Goal: Navigation & Orientation: Find specific page/section

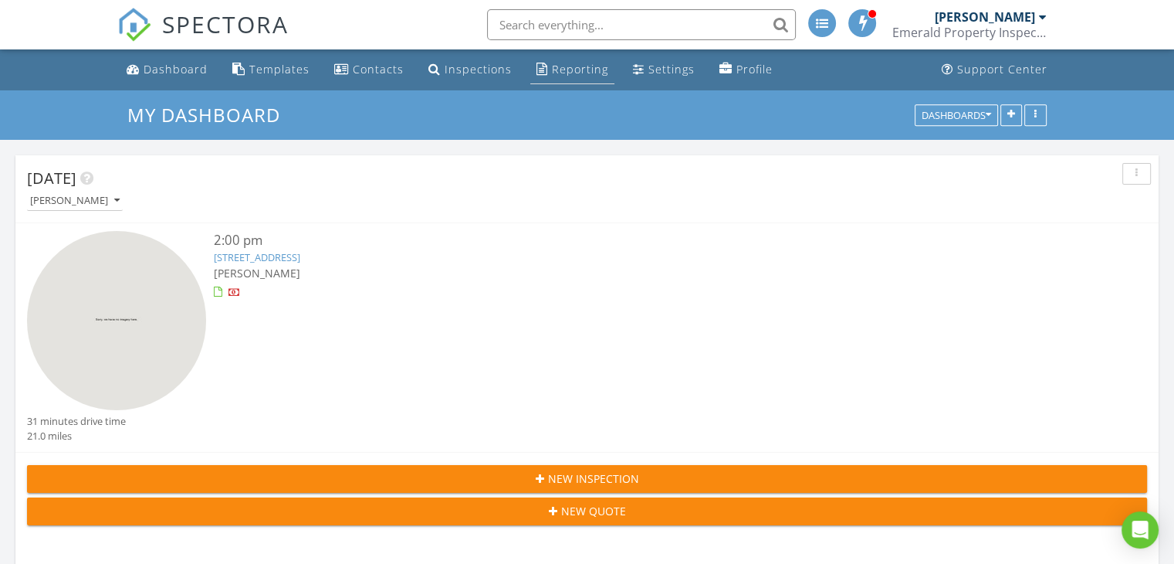
click at [565, 69] on div "Reporting" at bounding box center [580, 69] width 56 height 15
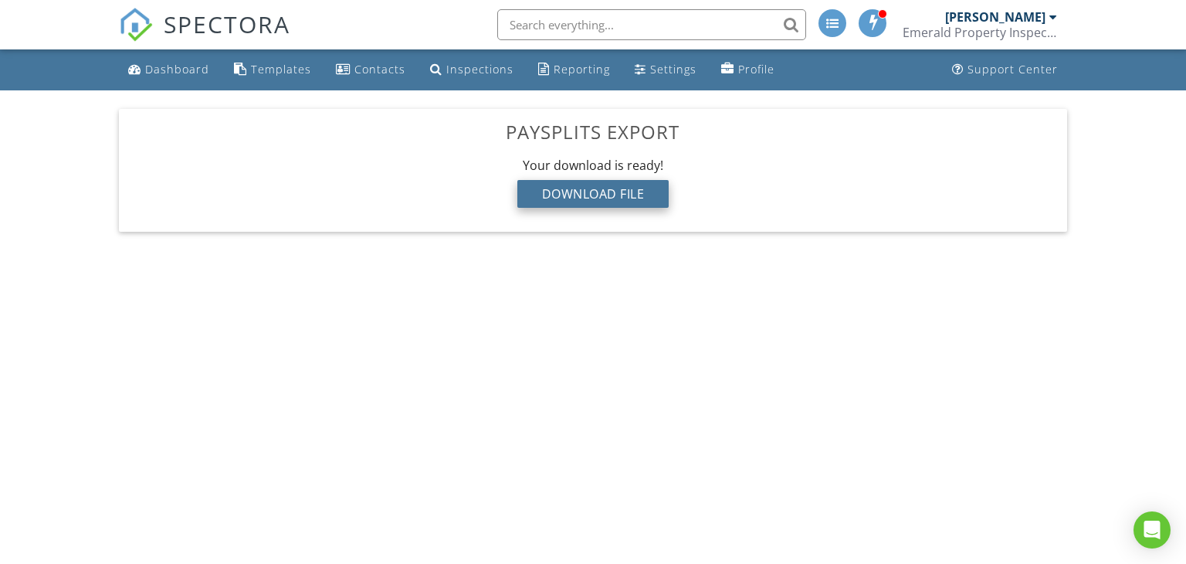
click at [642, 188] on div "Download File" at bounding box center [593, 194] width 152 height 28
click at [196, 66] on div "Dashboard" at bounding box center [177, 69] width 64 height 15
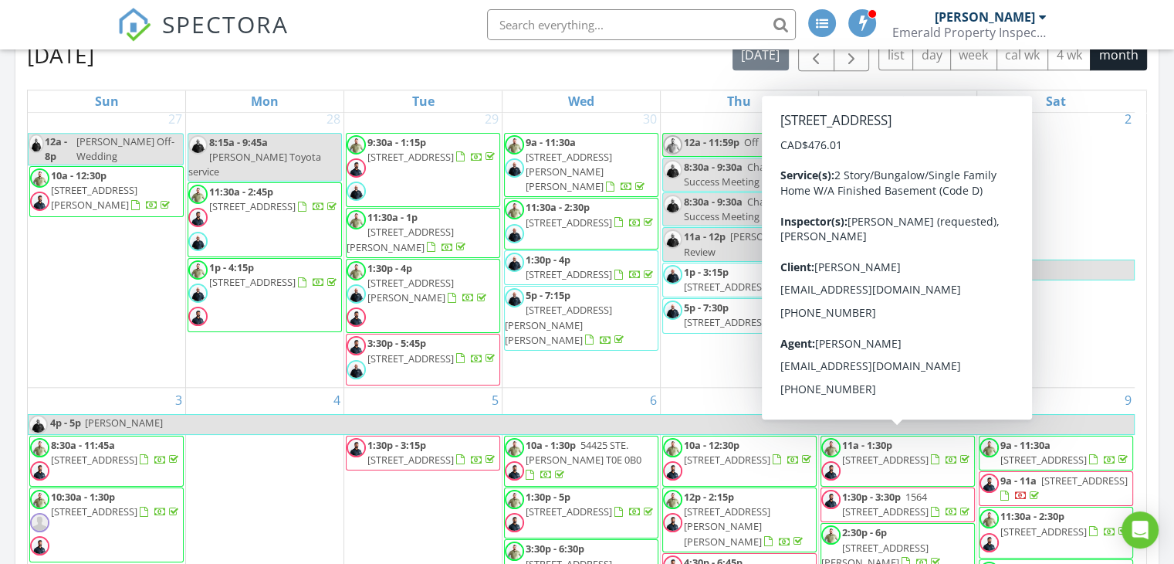
scroll to position [15, 0]
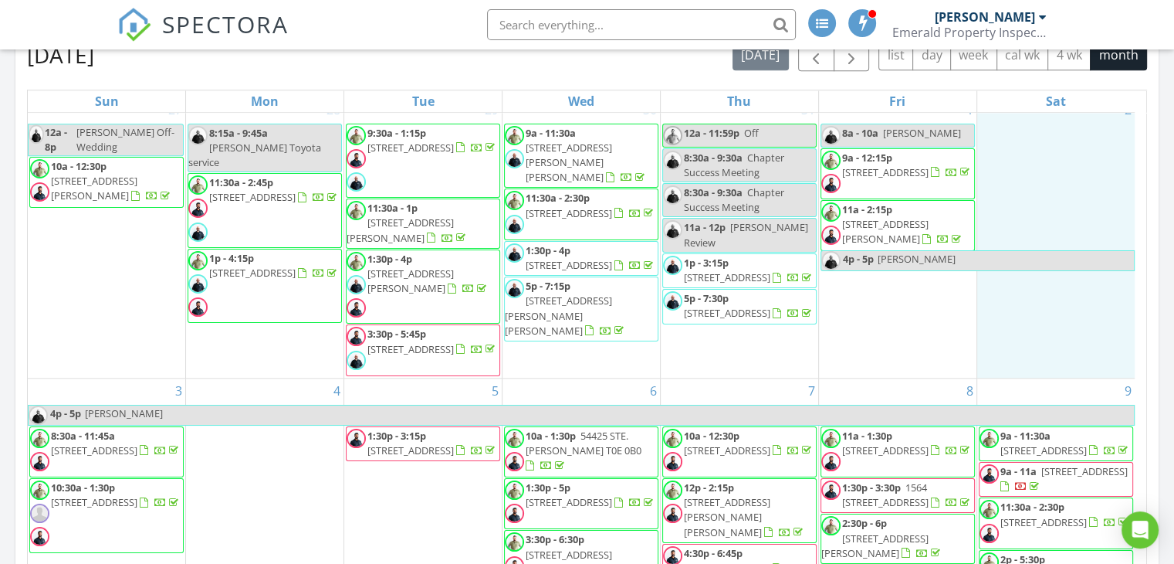
click at [1064, 327] on div "2" at bounding box center [1057, 237] width 158 height 280
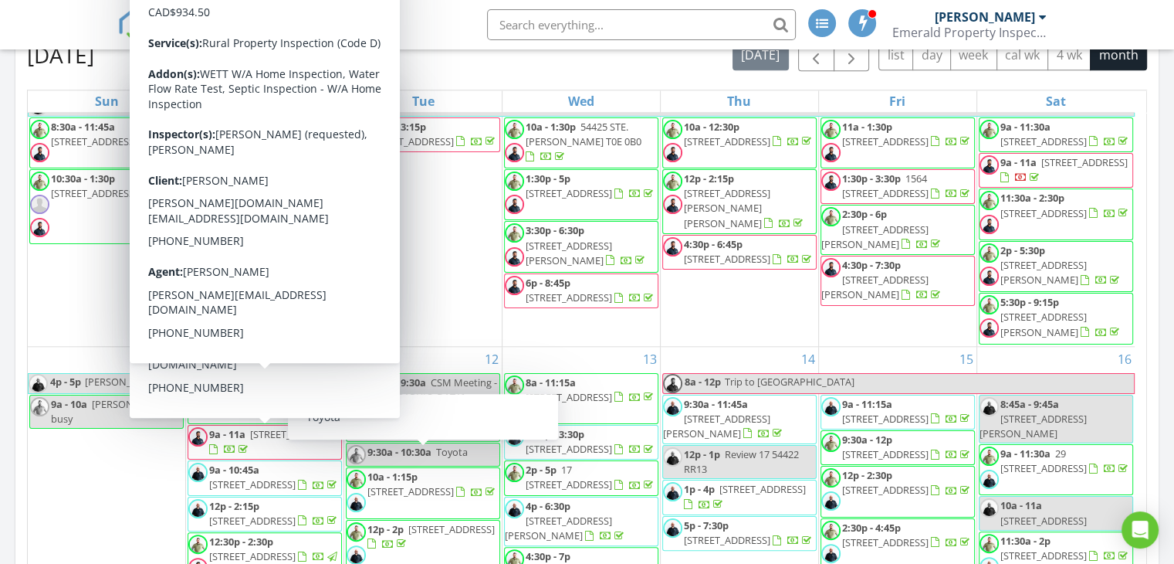
scroll to position [323, 0]
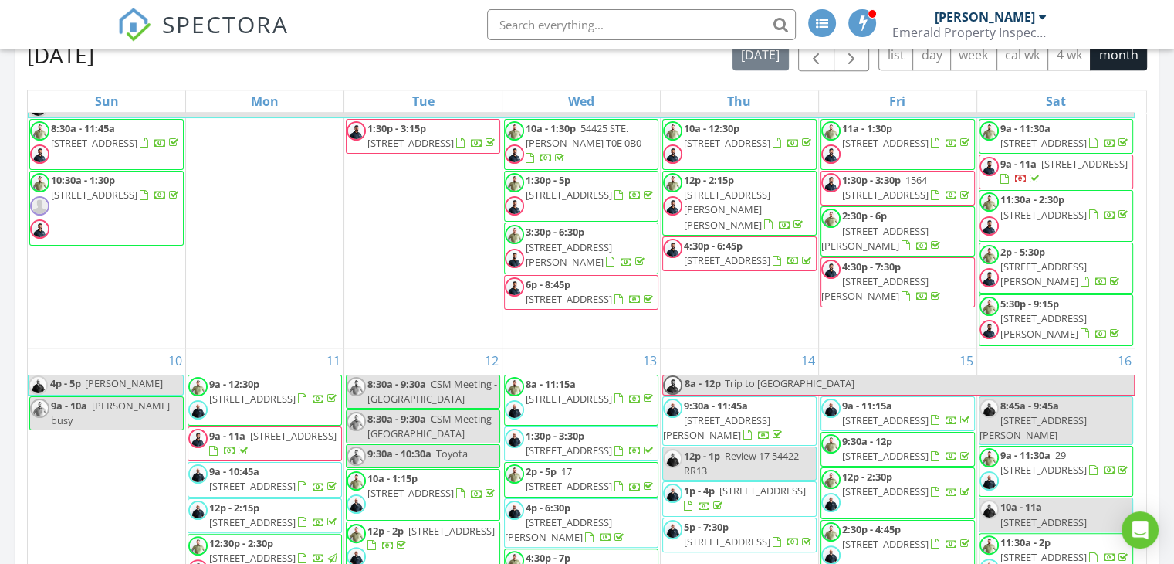
click at [241, 415] on span "9a - 12:30p 51502 Range Rd 264 T7Y 1E3" at bounding box center [264, 400] width 153 height 46
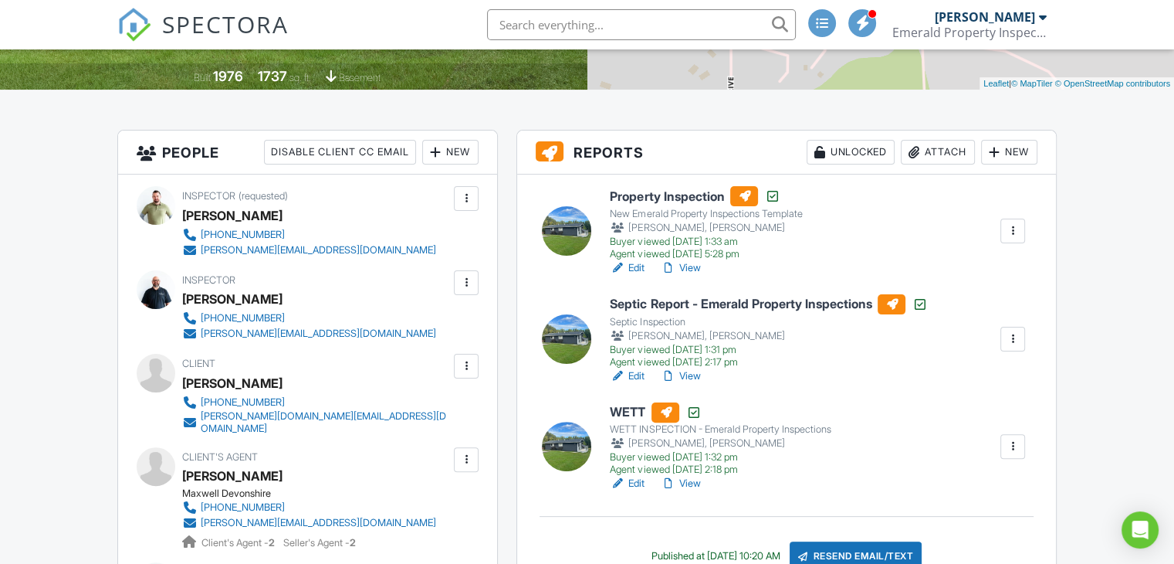
scroll to position [321, 0]
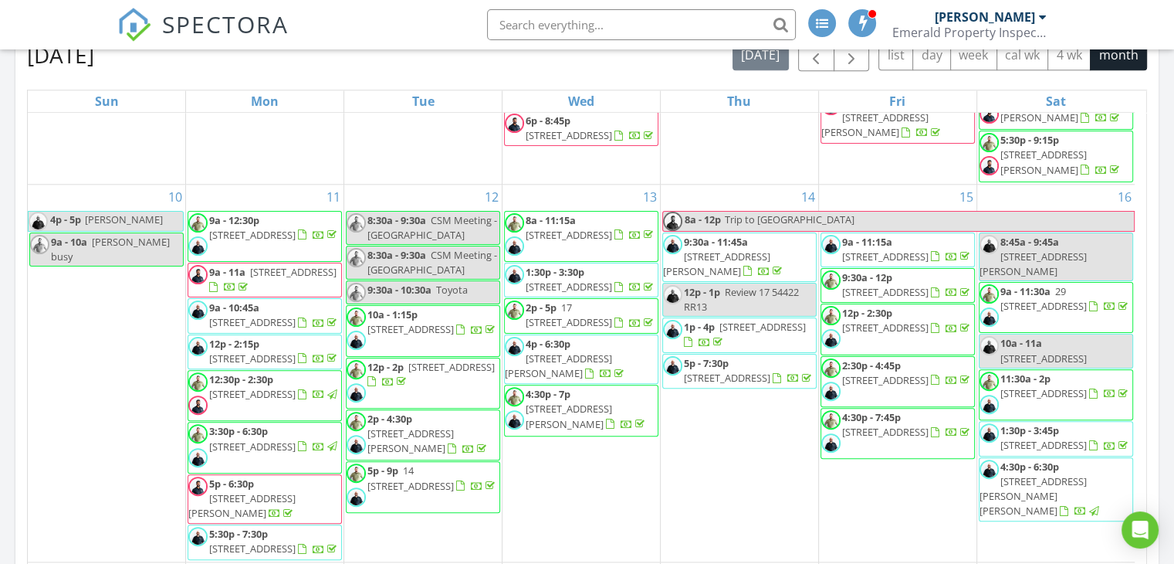
scroll to position [493, 0]
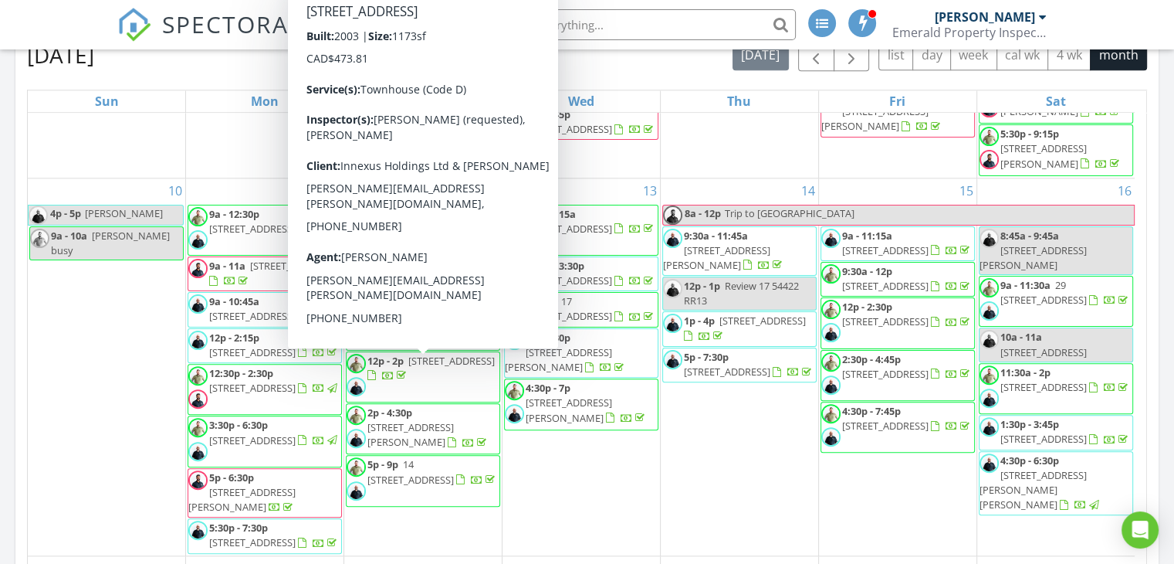
click at [704, 460] on div "14 8a - 12p Trip to Kelowna 9:30a - 11:45a 1857 Garnett Way NW, Edmonton T5T 6R…" at bounding box center [740, 366] width 158 height 377
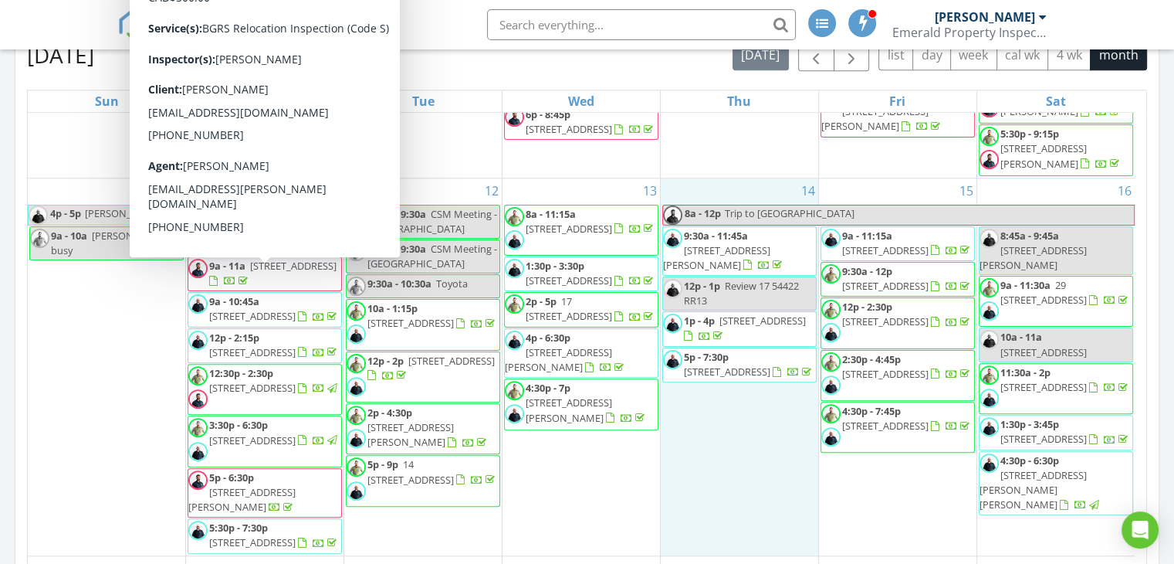
click at [290, 273] on span "321 Hawks Ridge Blvd NW, Edmonton T5S 0M4" at bounding box center [293, 266] width 86 height 14
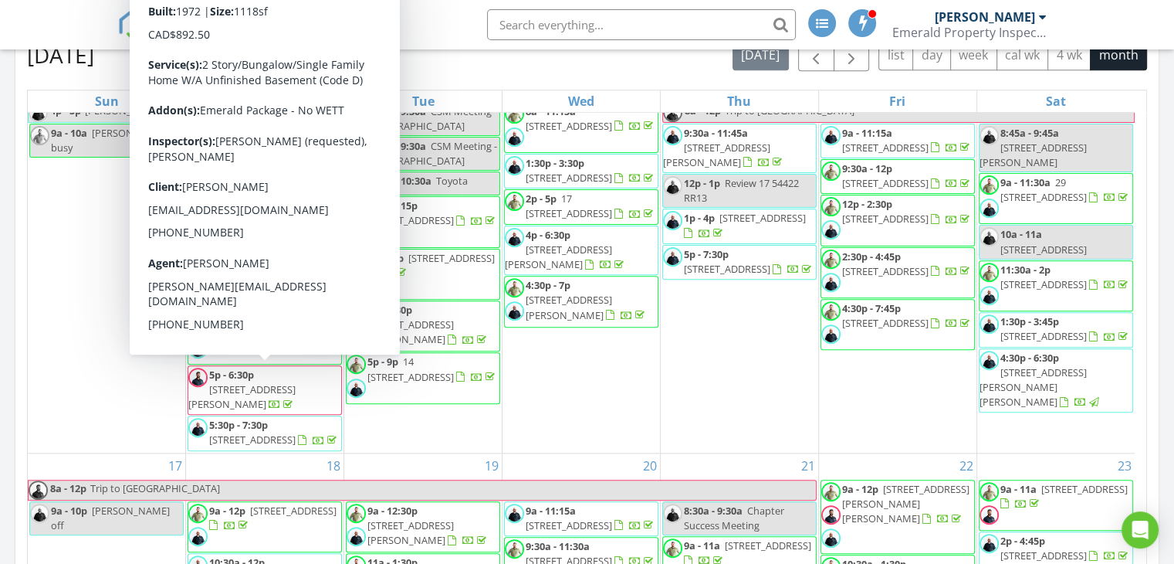
scroll to position [596, 0]
click at [266, 328] on span "3:30p - 6:30p" at bounding box center [238, 321] width 59 height 14
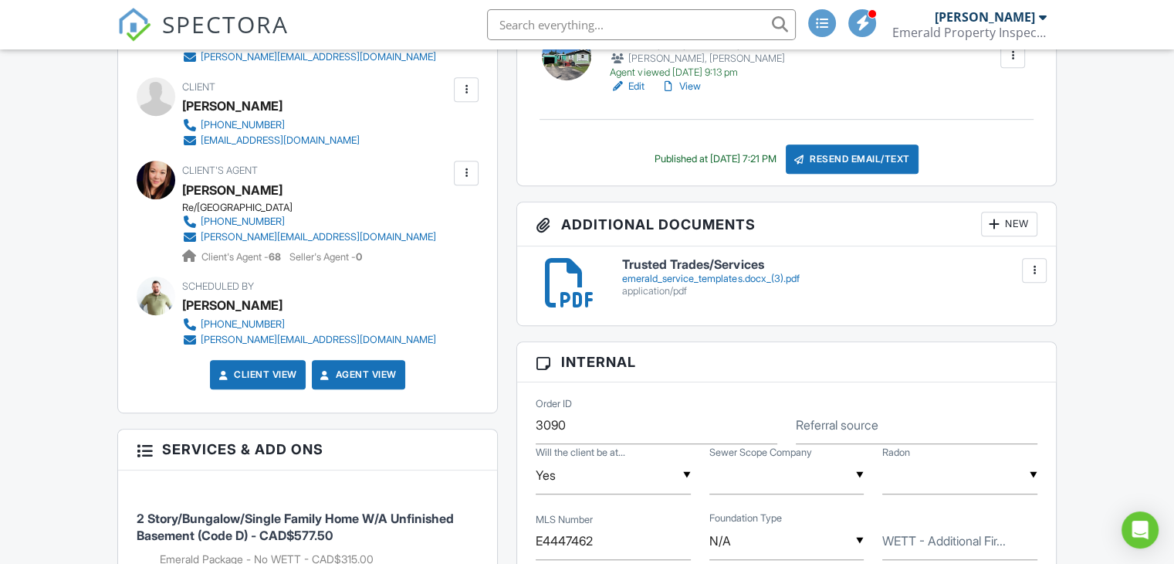
scroll to position [760, 0]
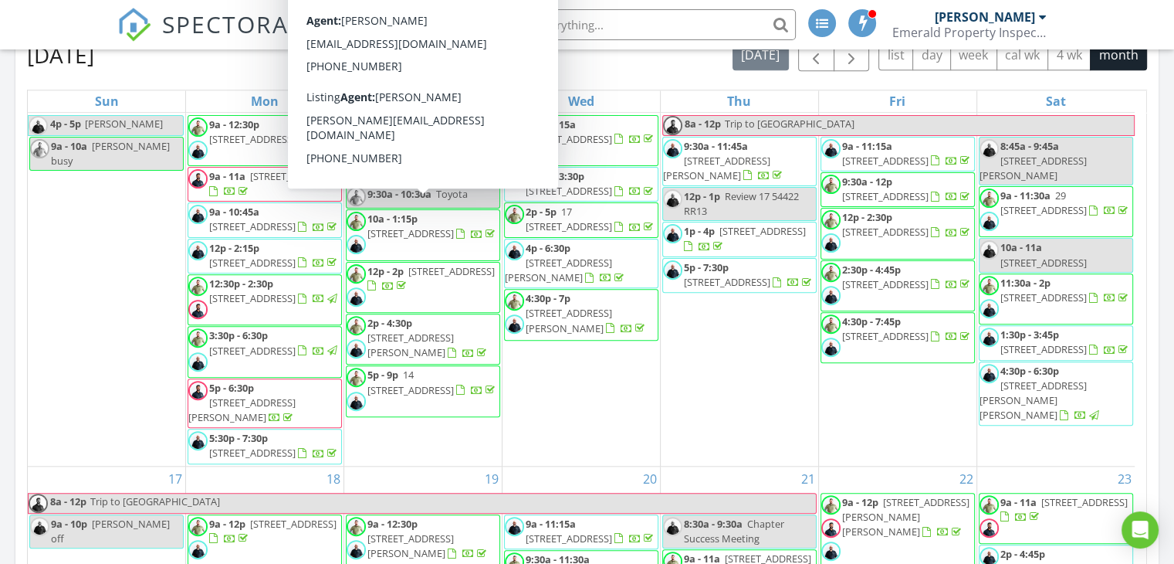
scroll to position [602, 0]
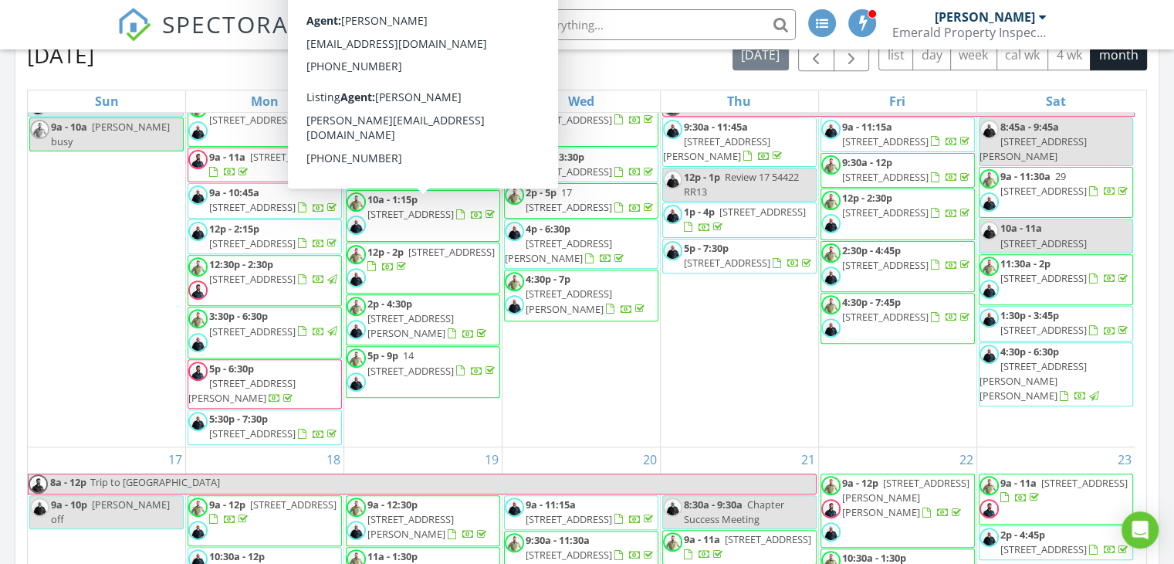
click at [451, 207] on span "[STREET_ADDRESS]" at bounding box center [411, 214] width 86 height 14
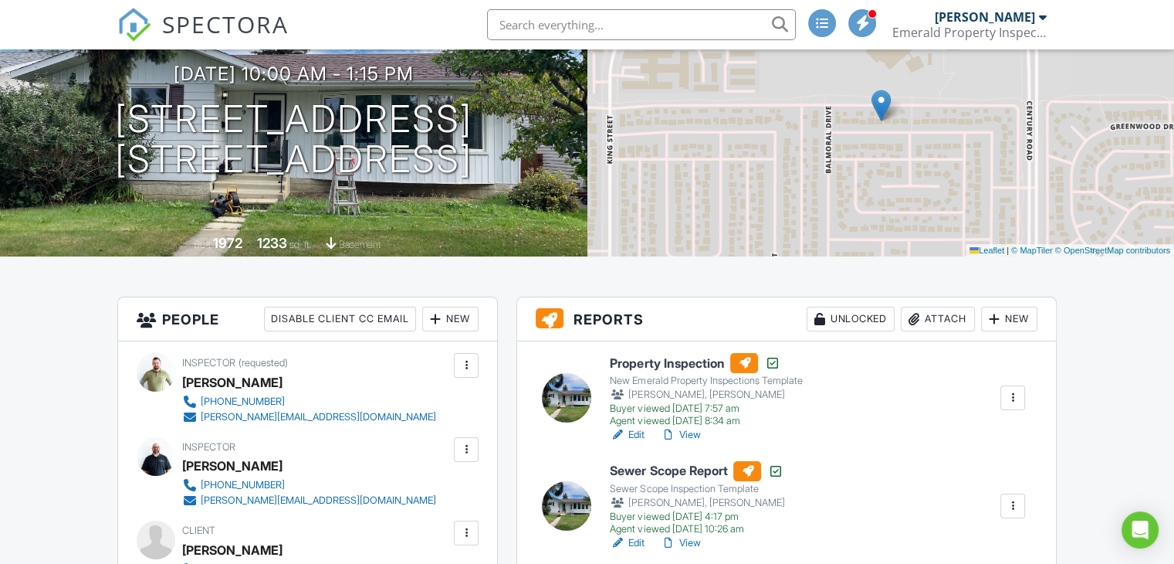
scroll to position [124, 0]
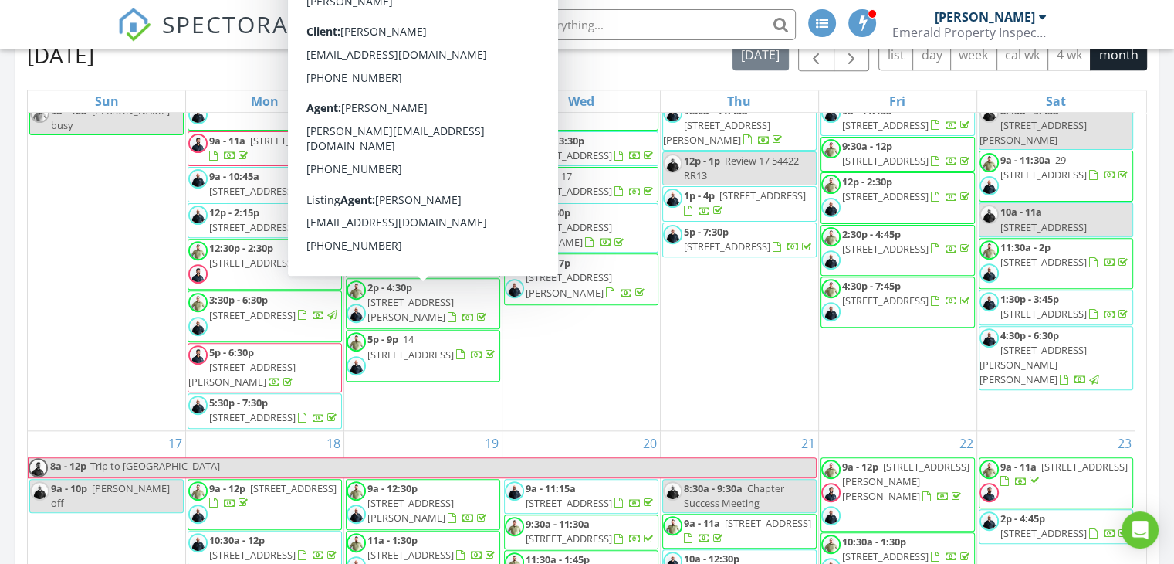
scroll to position [617, 0]
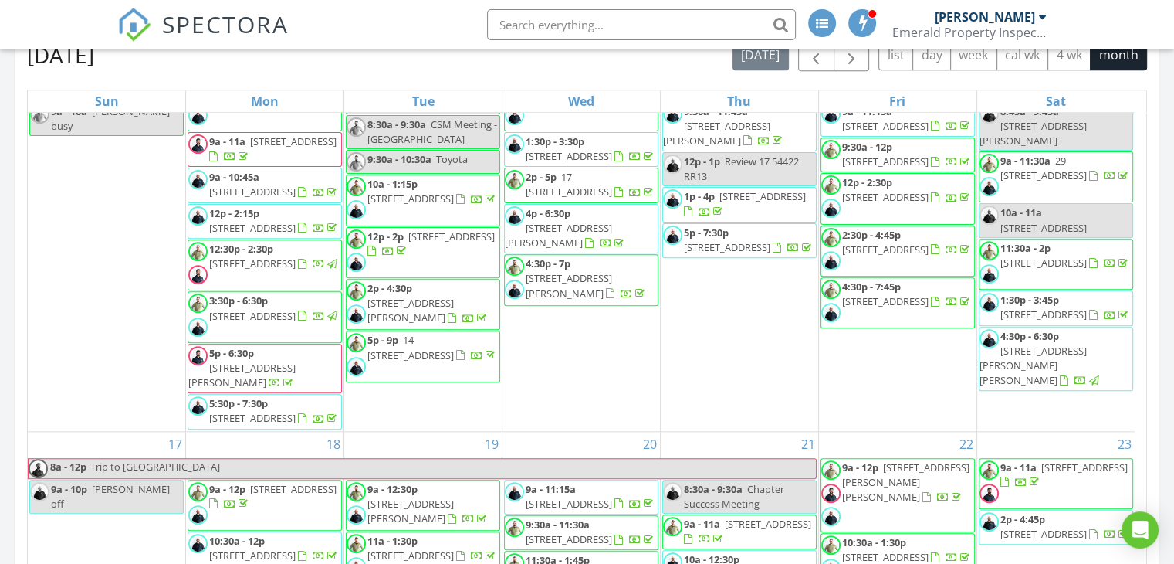
click at [454, 297] on span "1188 Adamson Dr SW, Edmonton T6W 0V4" at bounding box center [411, 310] width 86 height 29
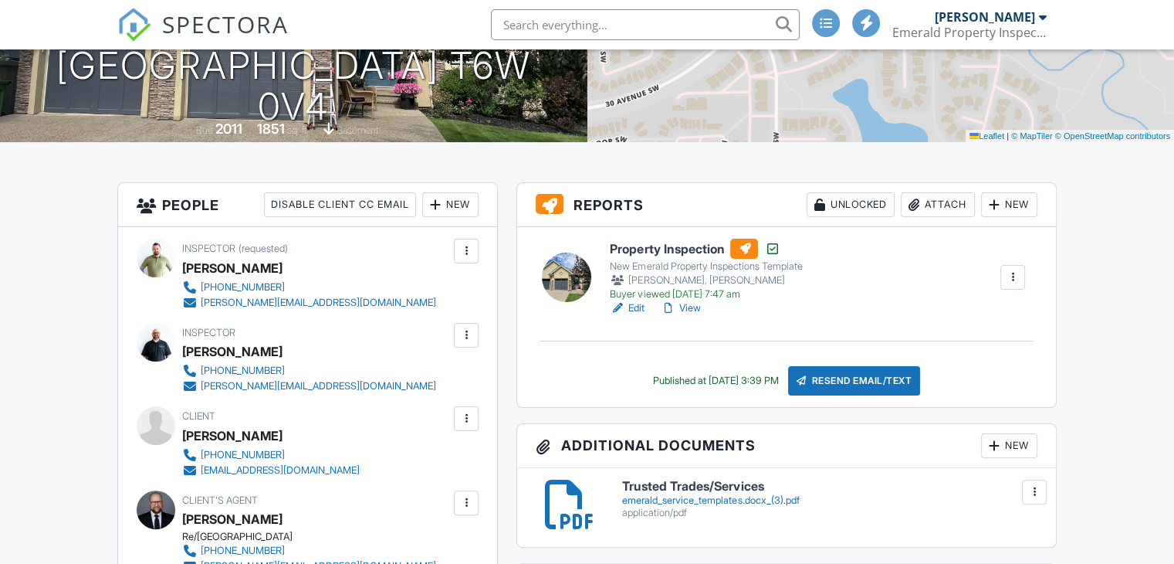
scroll to position [269, 0]
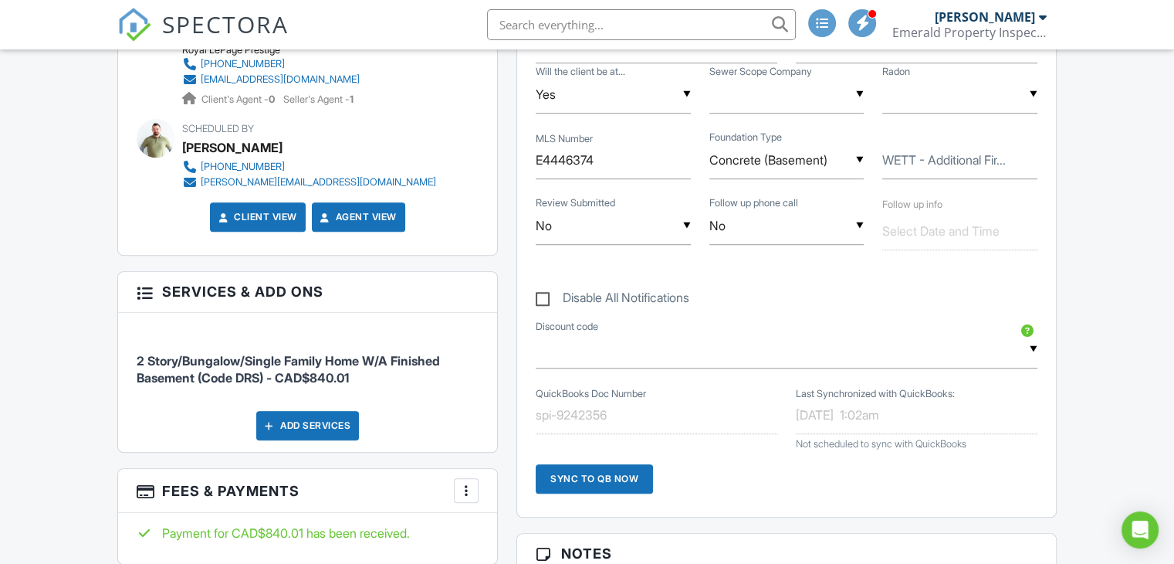
scroll to position [873, 0]
click at [441, 496] on h3 "Fees & Payments More Edit Fees & Payments Add Services View Invoice" at bounding box center [307, 490] width 379 height 44
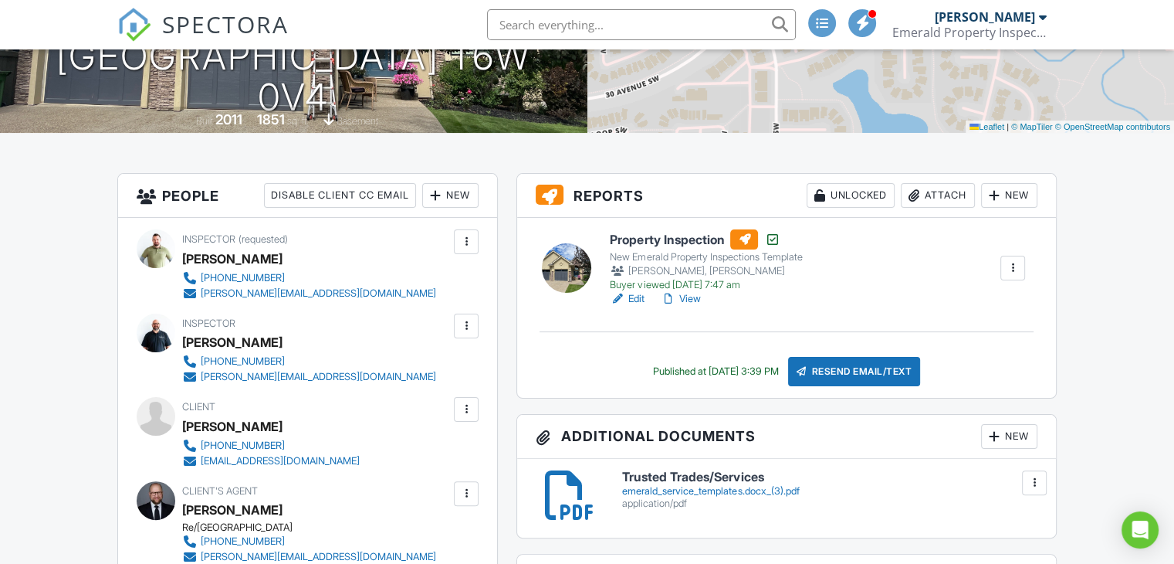
scroll to position [0, 0]
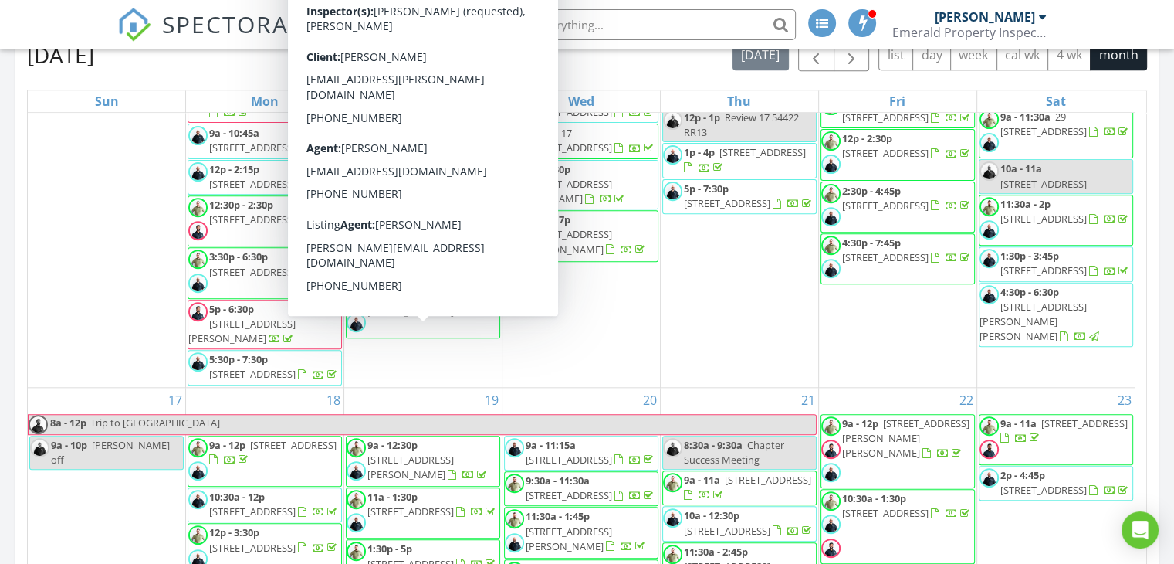
scroll to position [663, 0]
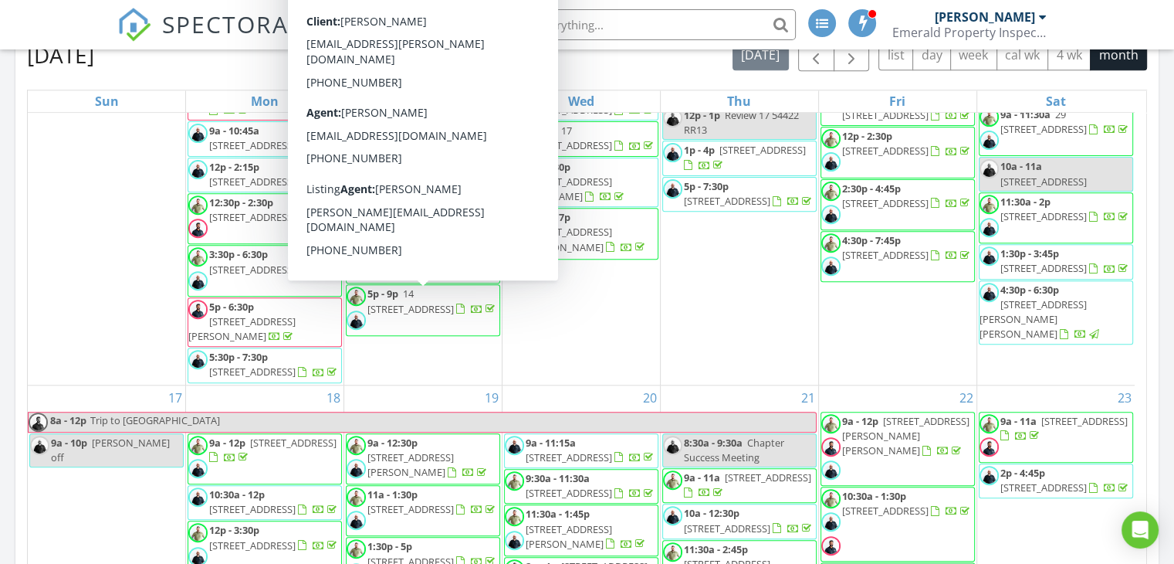
click at [444, 309] on span "14 54006 Range Rd 274 , Spruce Grove T7X 3S8" at bounding box center [411, 300] width 86 height 29
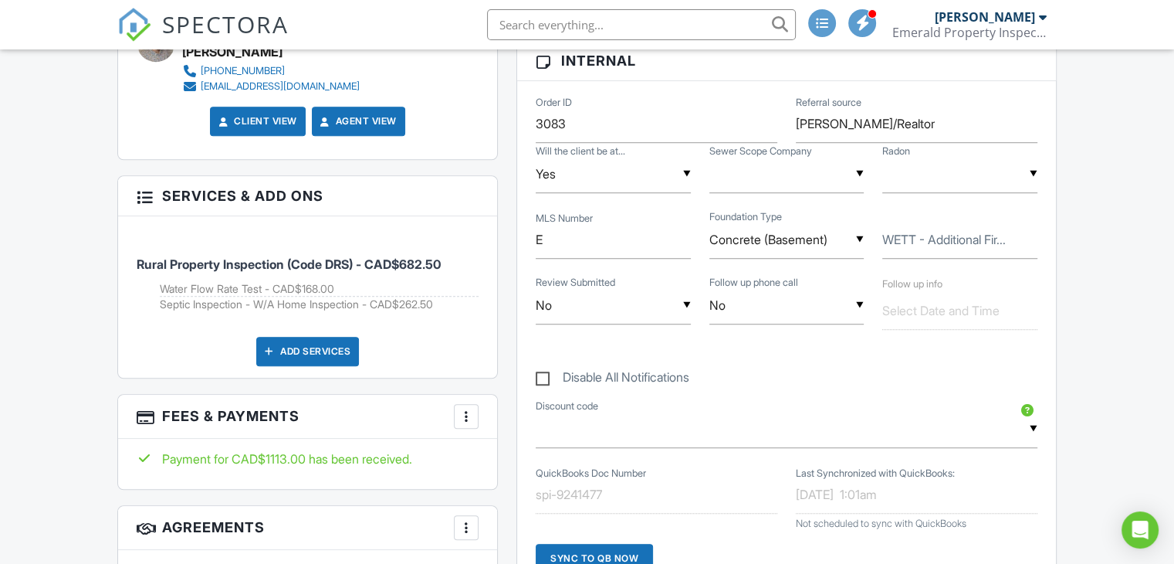
scroll to position [1123, 0]
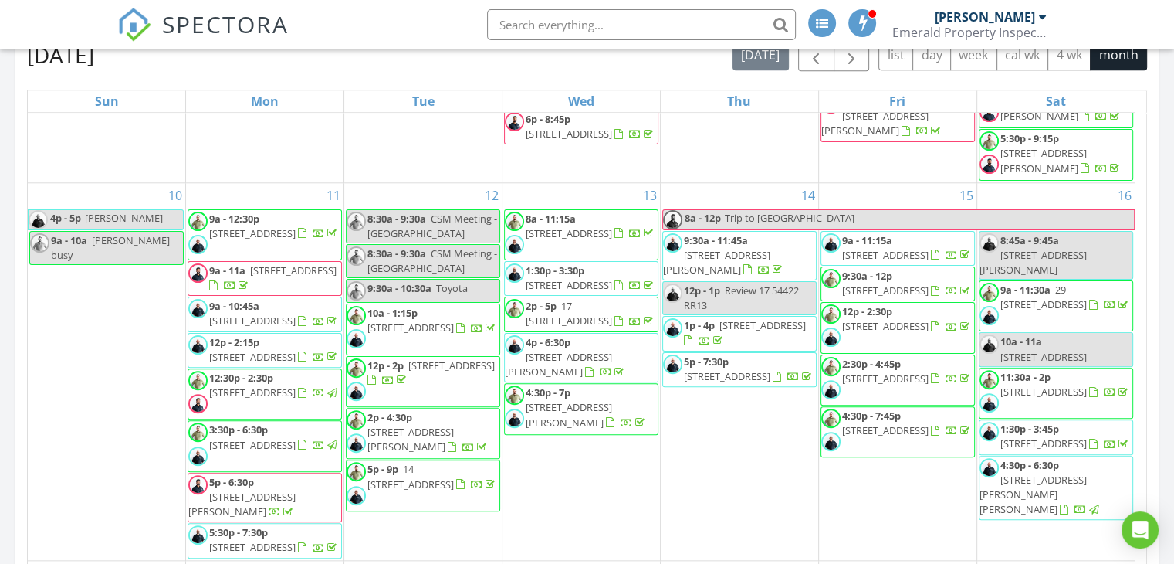
scroll to position [487, 0]
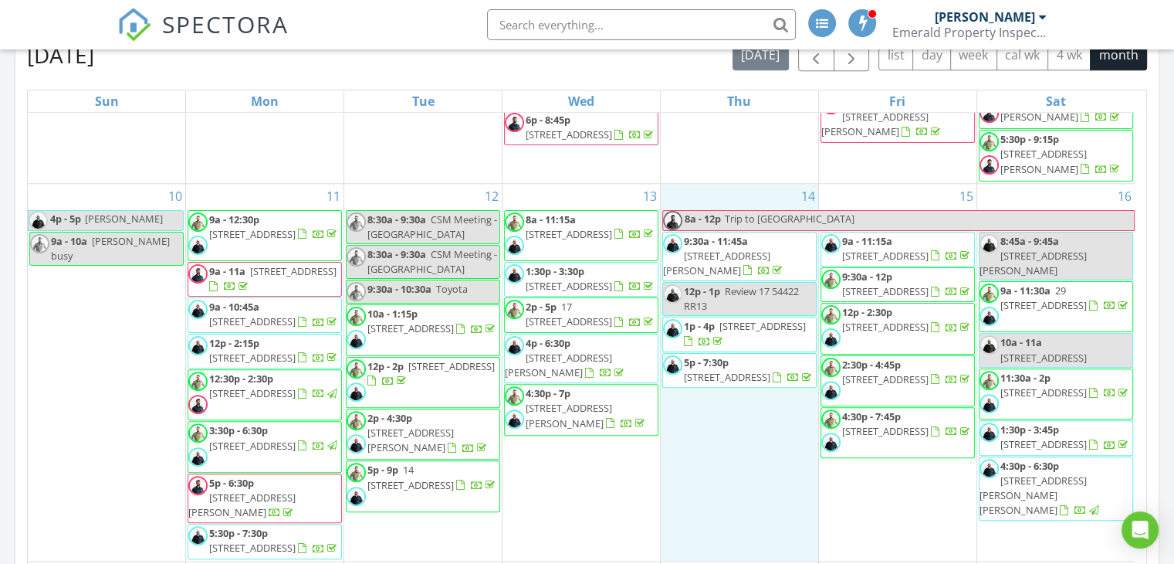
click at [786, 489] on div "14 8a - 12p Trip to [GEOGRAPHIC_DATA] 9:30a - 11:45a [STREET_ADDRESS][PERSON_NA…" at bounding box center [740, 372] width 158 height 377
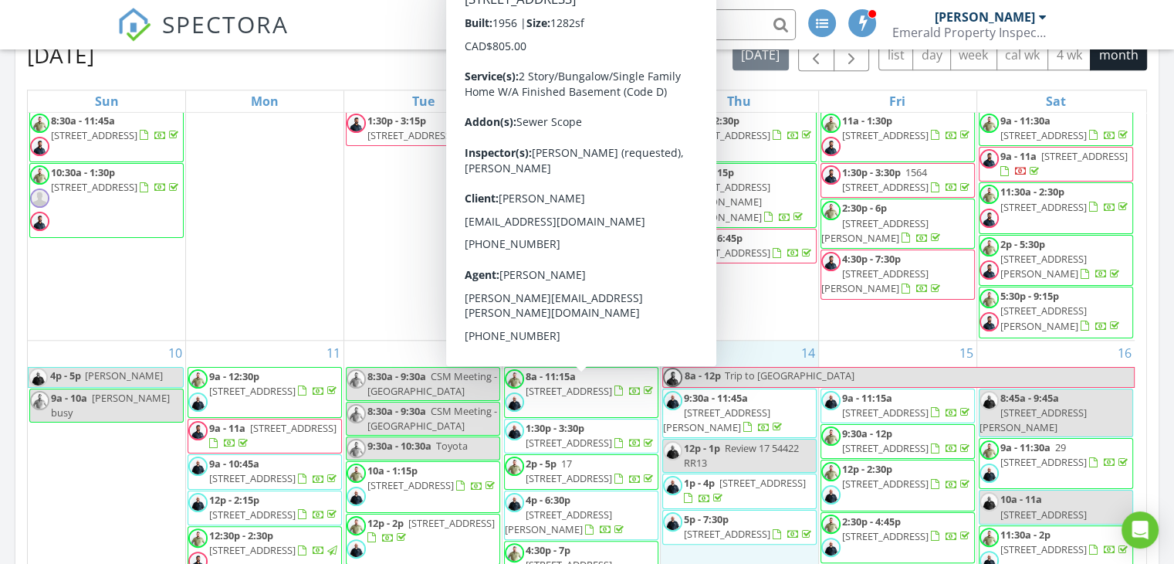
scroll to position [329, 0]
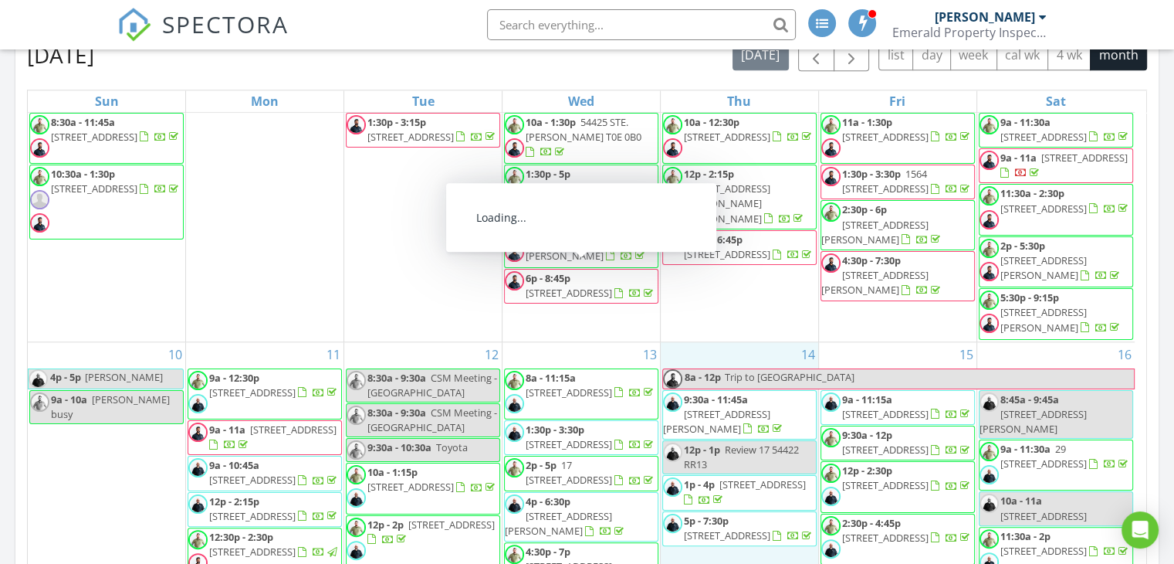
click at [604, 388] on span "7616 95 Ave NW, Edmonton T6C 1X7" at bounding box center [569, 392] width 86 height 14
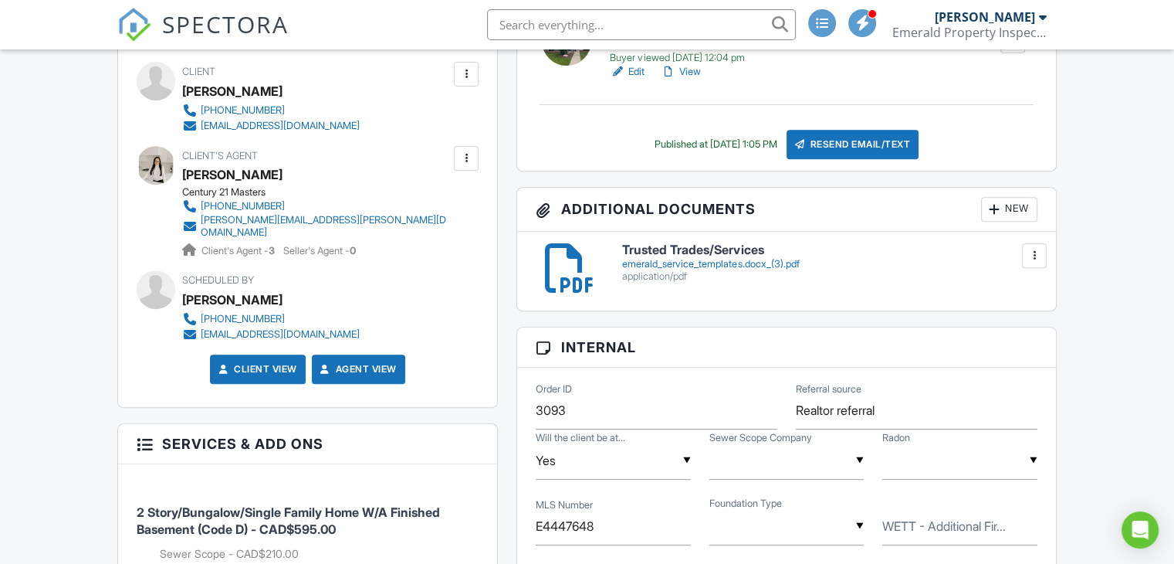
scroll to position [614, 0]
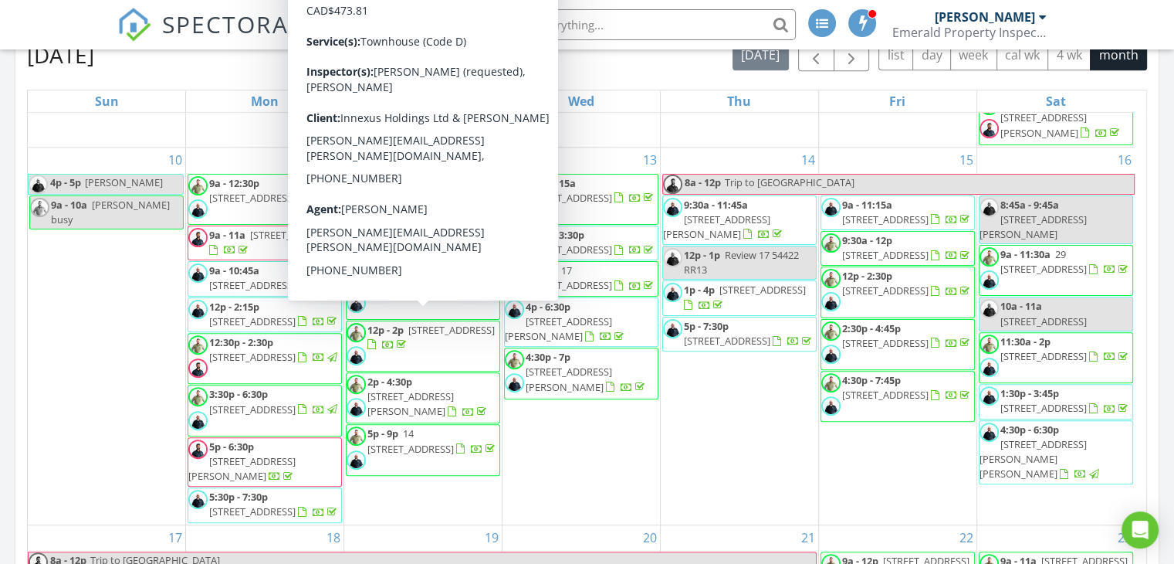
scroll to position [544, 0]
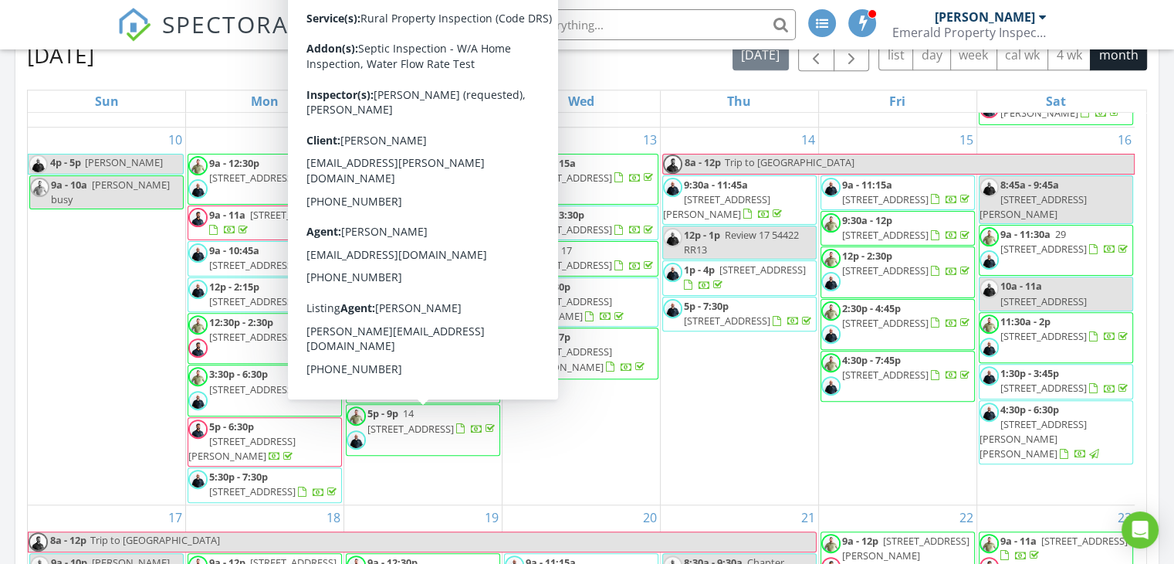
click at [757, 484] on div "14 8a - 12p Trip to [GEOGRAPHIC_DATA] 9:30a - 11:45a [STREET_ADDRESS][PERSON_NA…" at bounding box center [740, 315] width 158 height 377
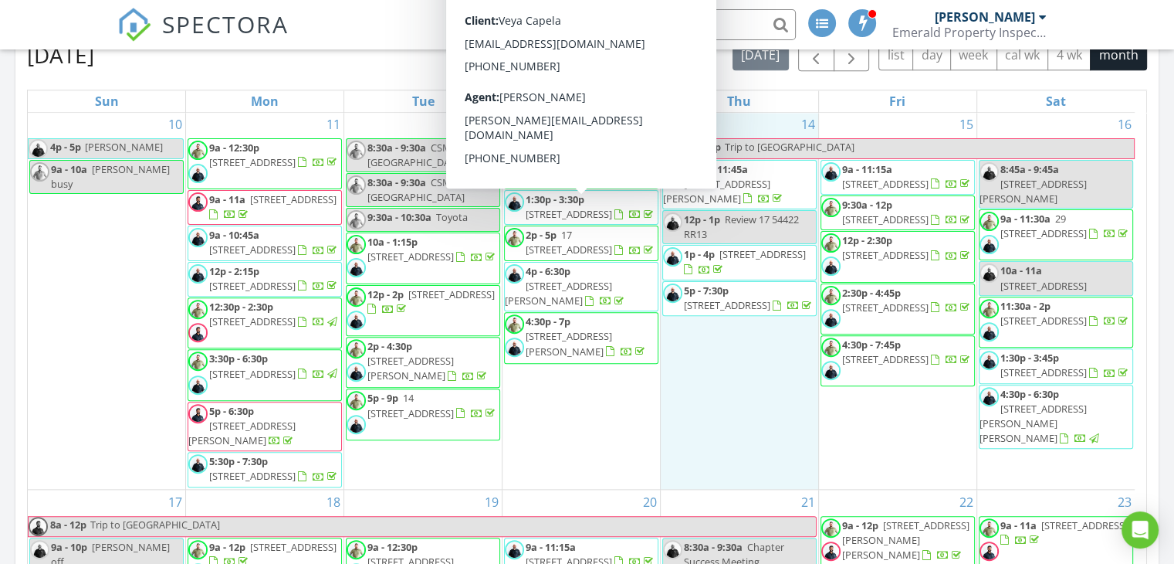
scroll to position [562, 0]
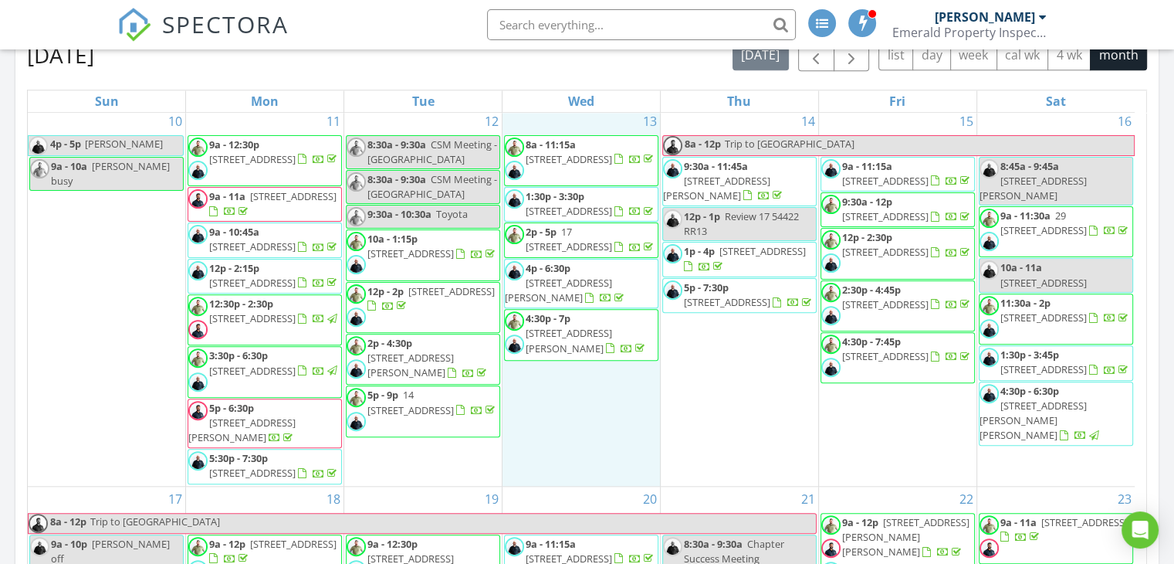
click at [562, 446] on div "13 8a - 11:15a 7616 95 Ave NW, Edmonton T6C 1X7 1:30p - 3:30p 2905 141 St SW 10…" at bounding box center [582, 297] width 158 height 377
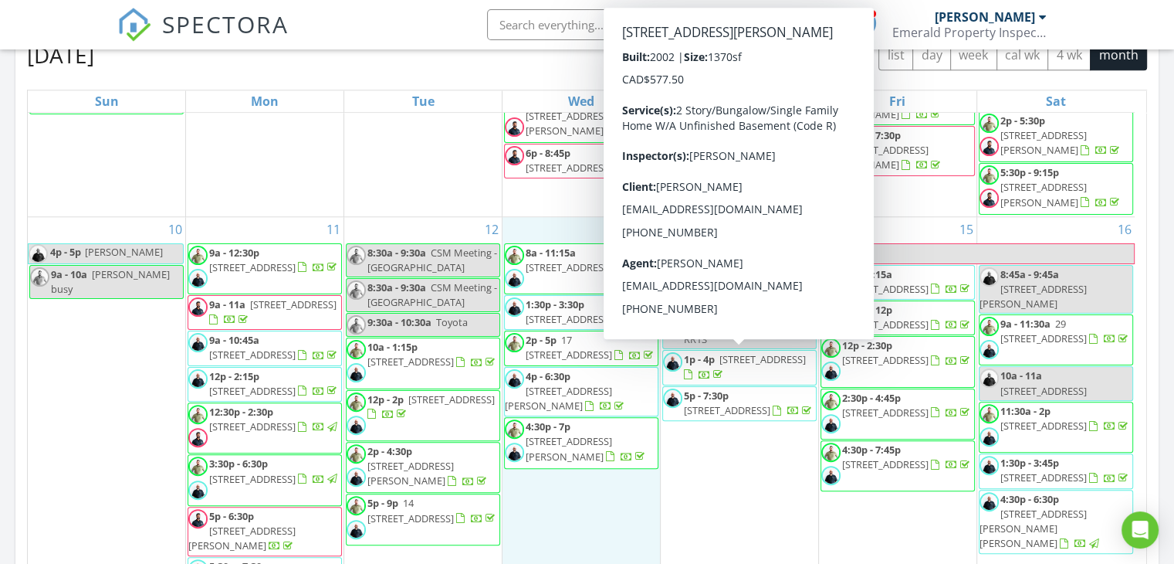
scroll to position [457, 0]
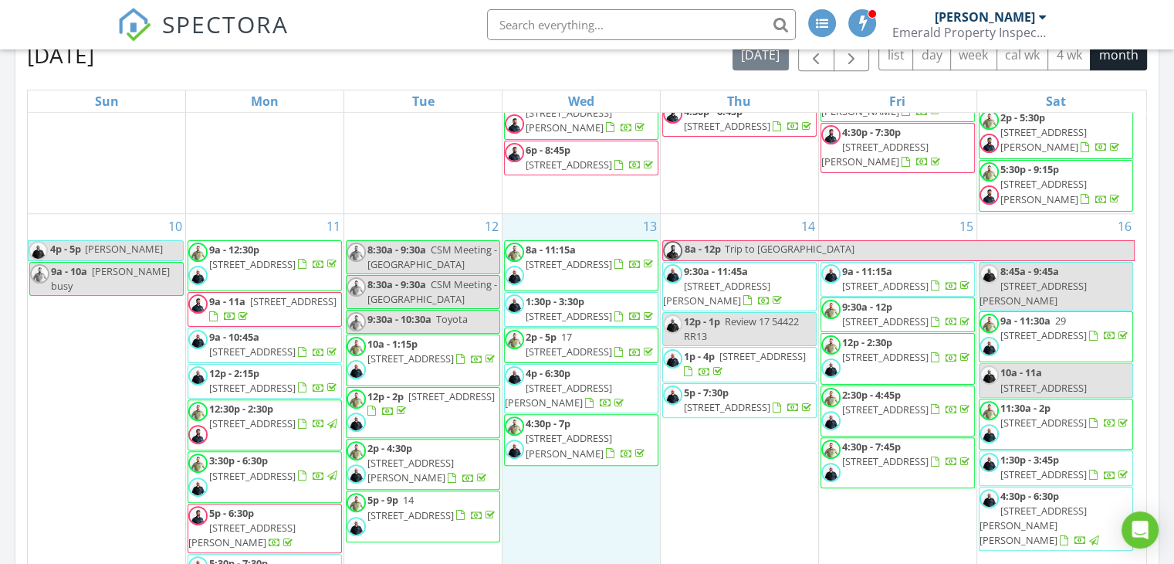
click at [786, 363] on span "50240 Range Rd 225 T0B 3M1" at bounding box center [763, 356] width 86 height 14
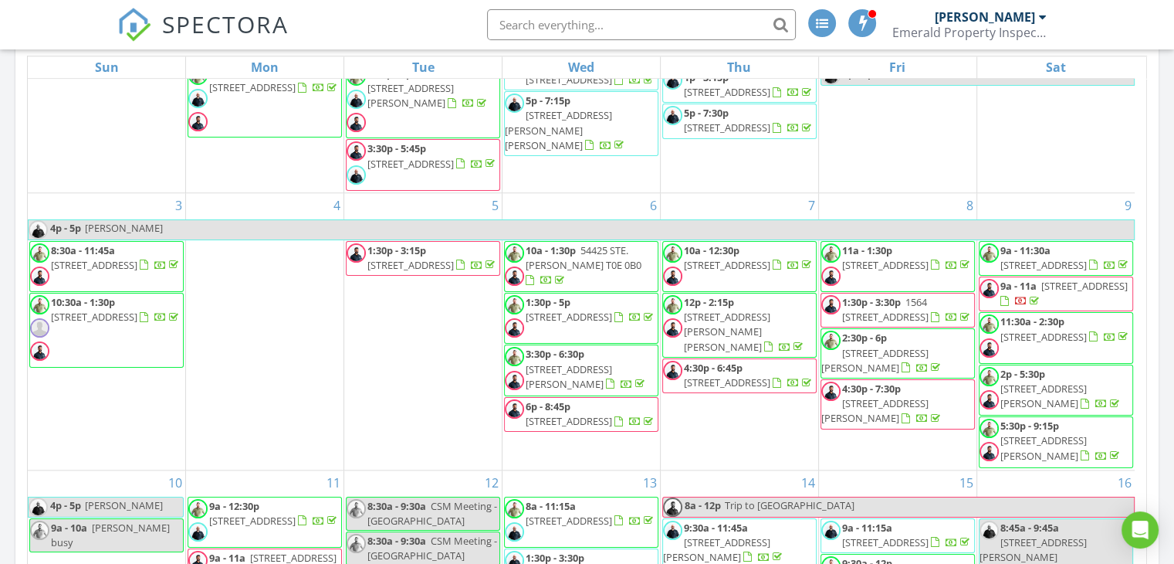
scroll to position [147, 0]
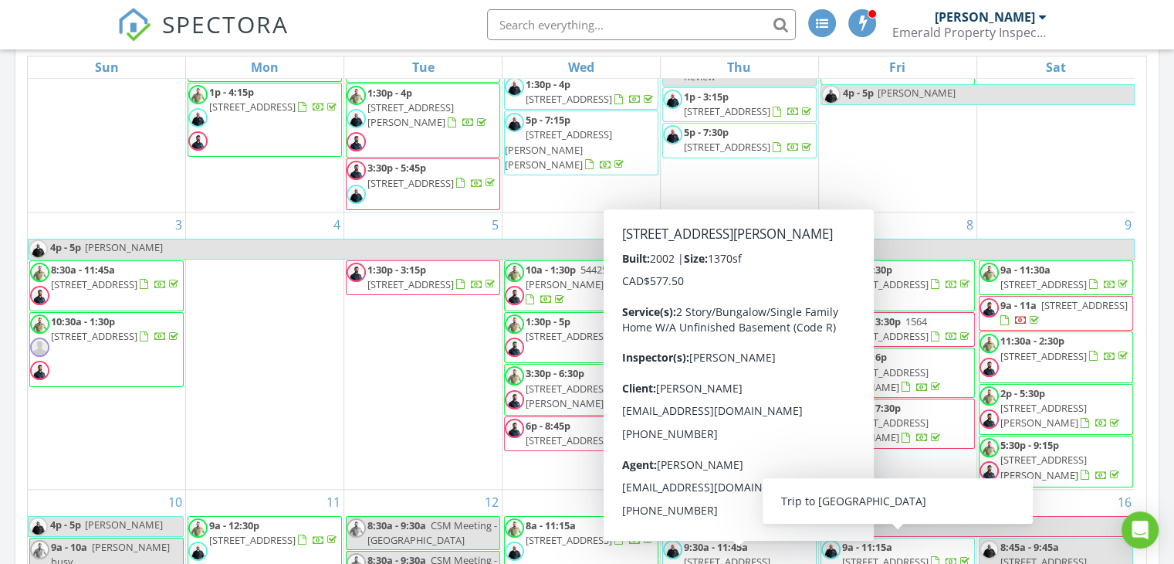
click at [408, 393] on div "5 1:30p - 3:15p 9720 106 St 2105, Edmonton T5K 0B8" at bounding box center [423, 350] width 158 height 276
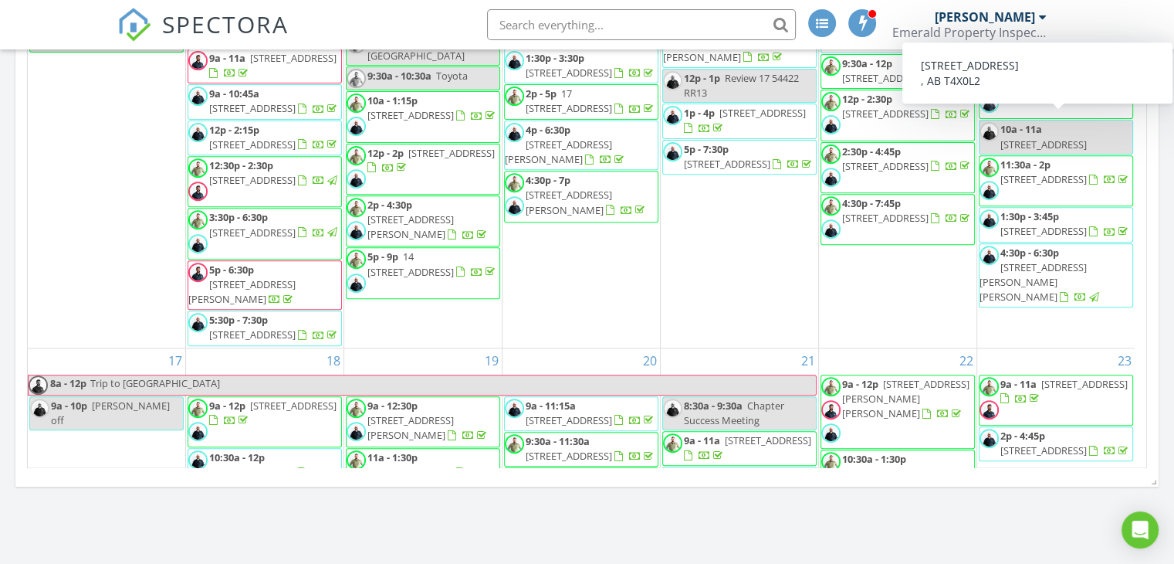
scroll to position [450, 0]
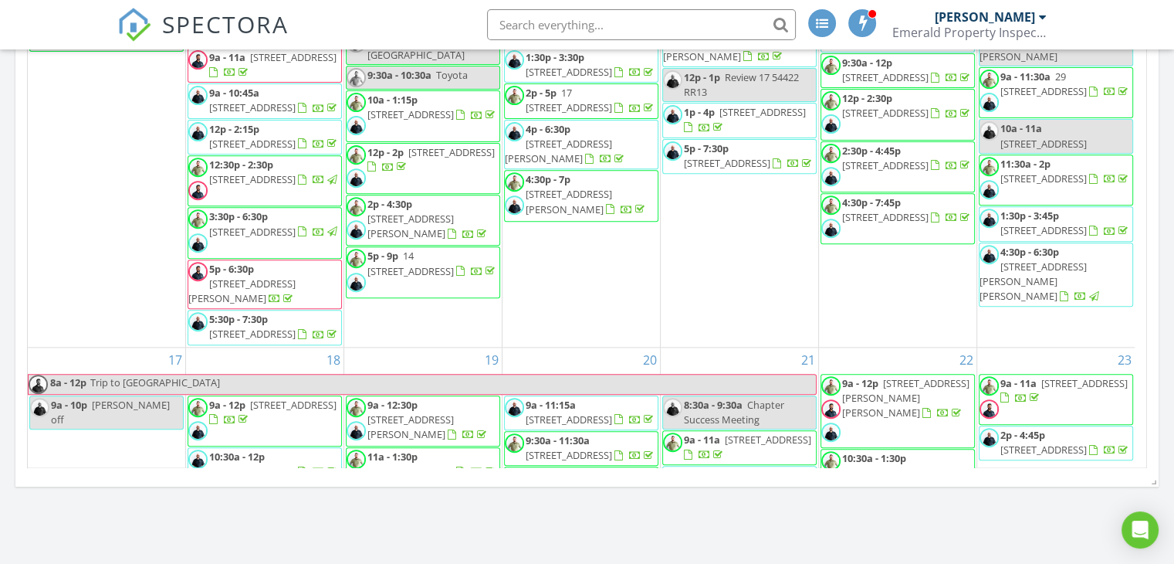
click at [852, 325] on div "15 9a - 11:15a 10410 101a St 74, Morinville T8R 1B1 9:30a - 12p 10107 97 St, Mo…" at bounding box center [898, 158] width 158 height 377
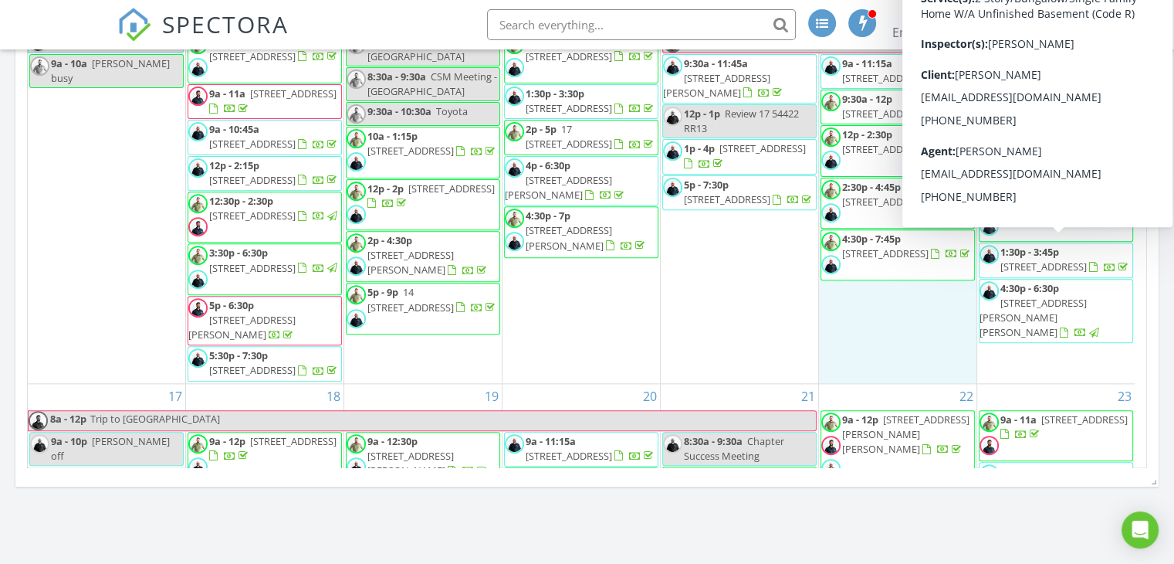
scroll to position [414, 0]
click at [1043, 378] on div "16 8:45a - 9:45a 1249 Starling Drive 9a - 11:30a 29 51128 Range Rd 261, Parklan…" at bounding box center [1057, 194] width 158 height 377
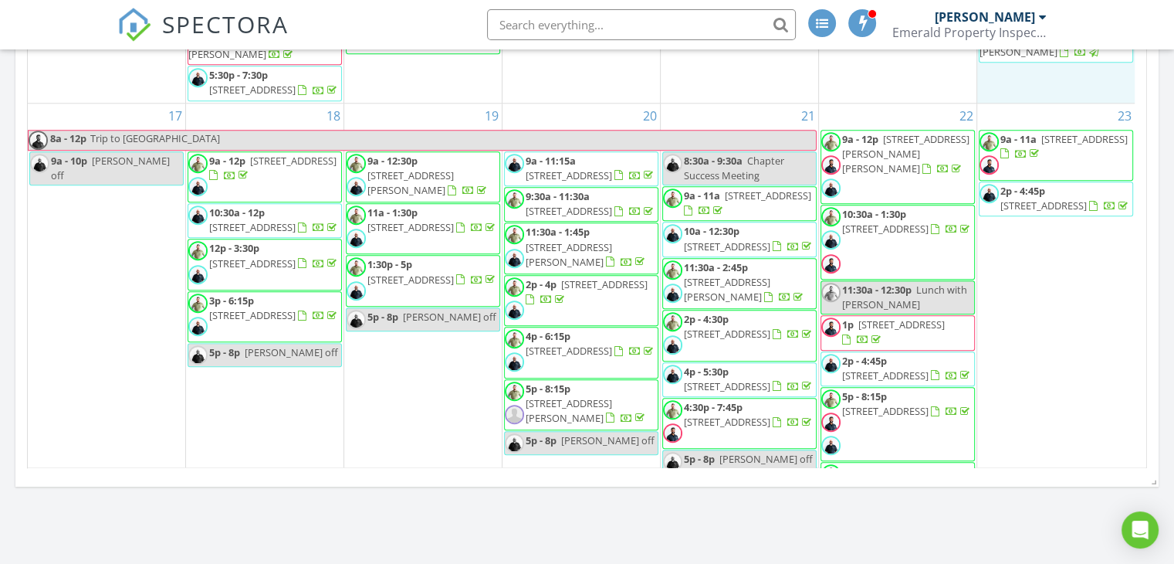
scroll to position [700, 0]
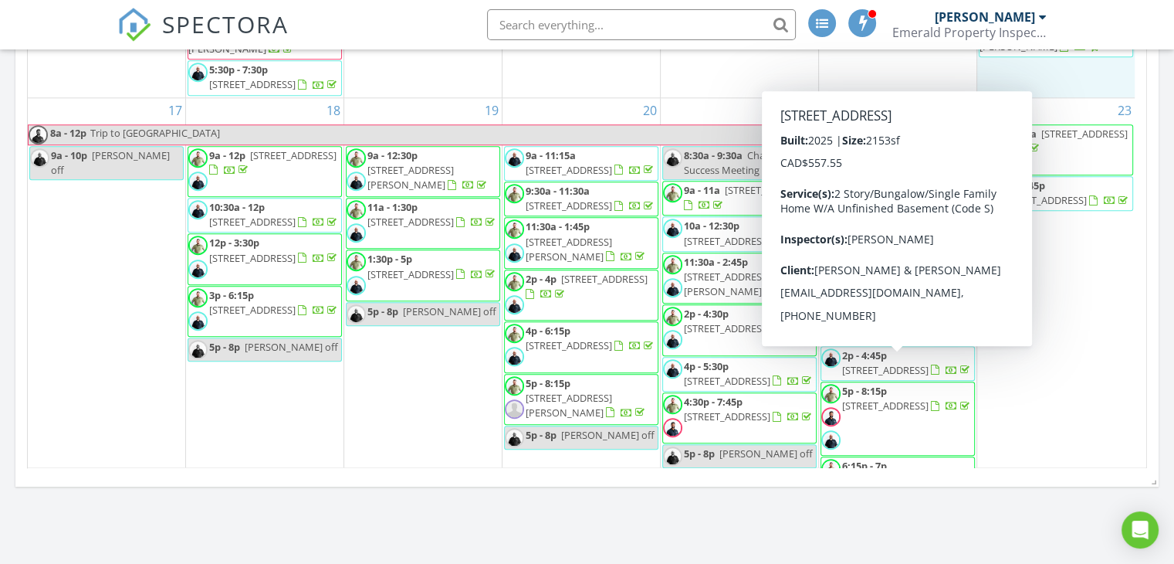
click at [1016, 371] on div "23 9a - 11a 7511 137a Ave NW, Edmonton T5C 3R4 2p - 4:45p 59 Waverly Wy, Fort S…" at bounding box center [1057, 321] width 158 height 447
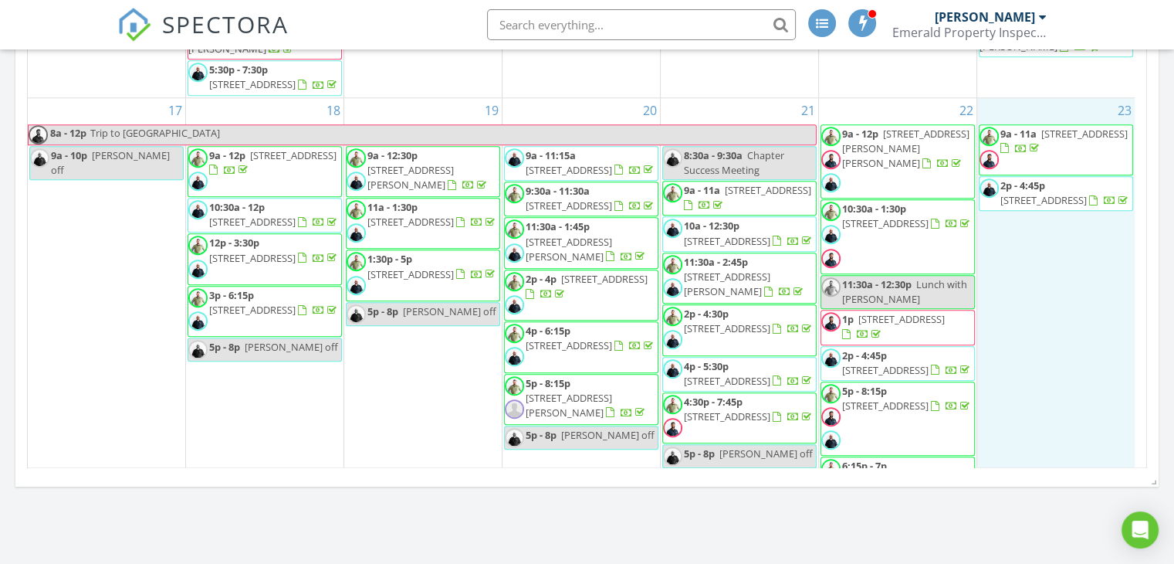
click at [859, 481] on div "Calendar August 2025 today list day week cal wk 4 wk month Sun Mon Tue Wed Thu …" at bounding box center [587, 108] width 1144 height 757
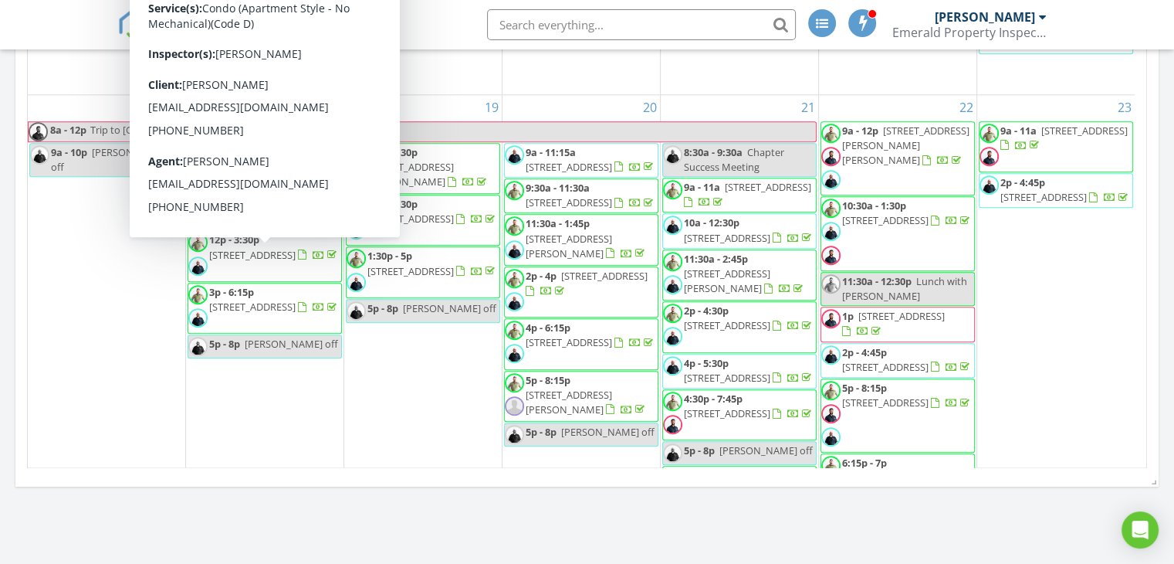
scroll to position [704, 0]
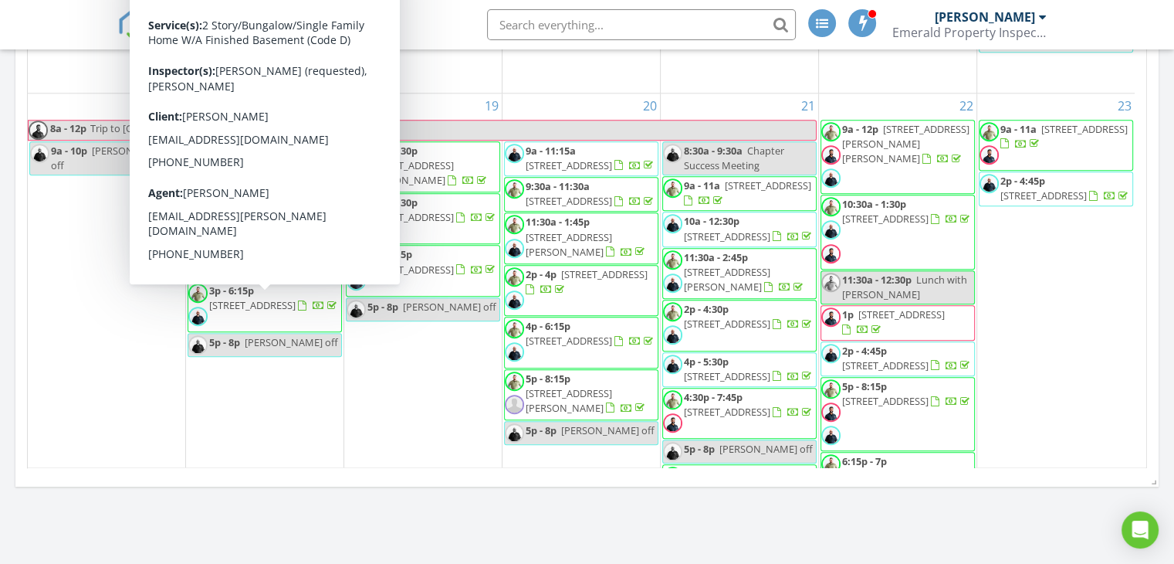
click at [313, 261] on div at bounding box center [319, 255] width 12 height 12
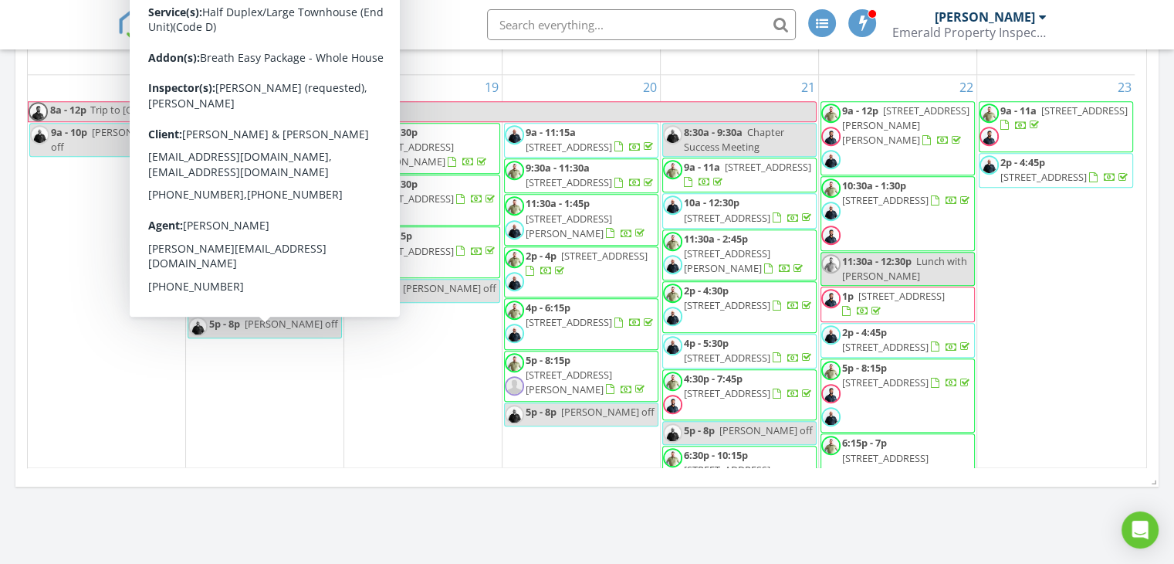
scroll to position [723, 0]
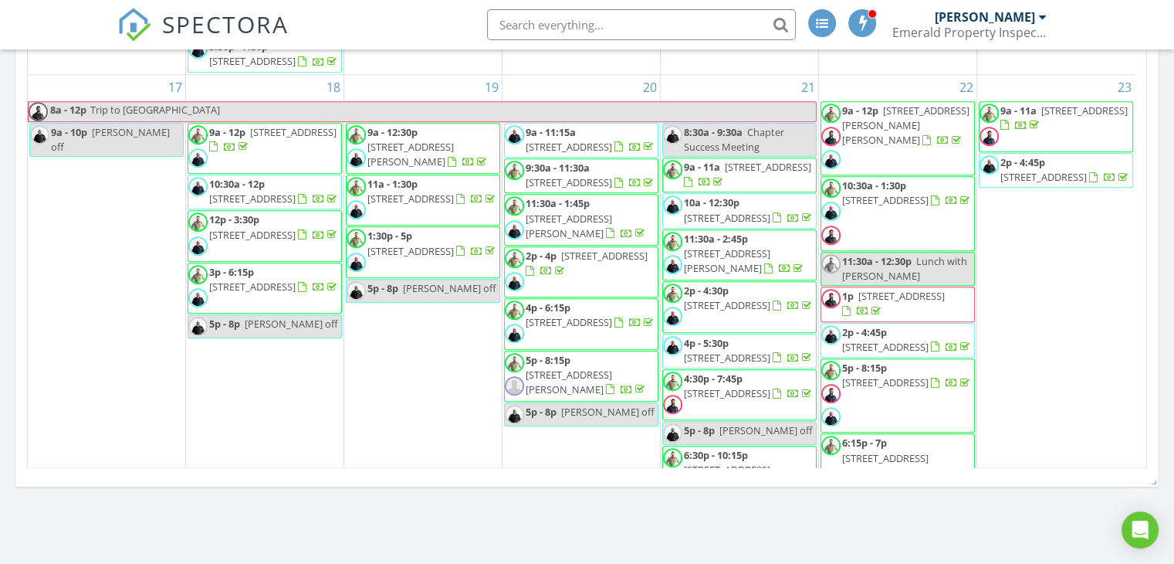
click at [276, 293] on span "[STREET_ADDRESS]" at bounding box center [252, 287] width 86 height 14
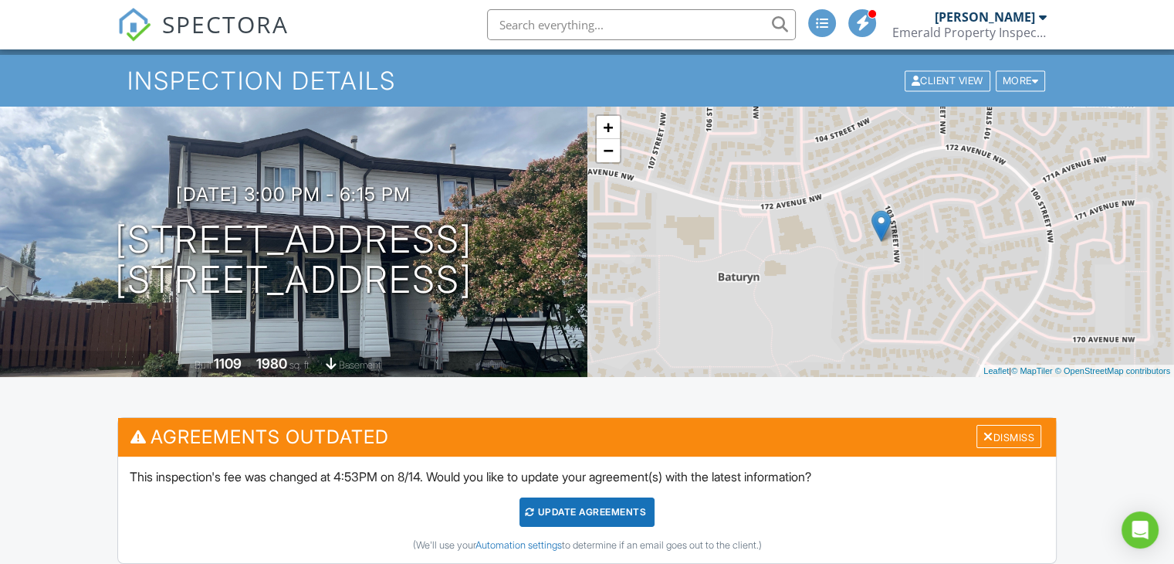
scroll to position [34, 0]
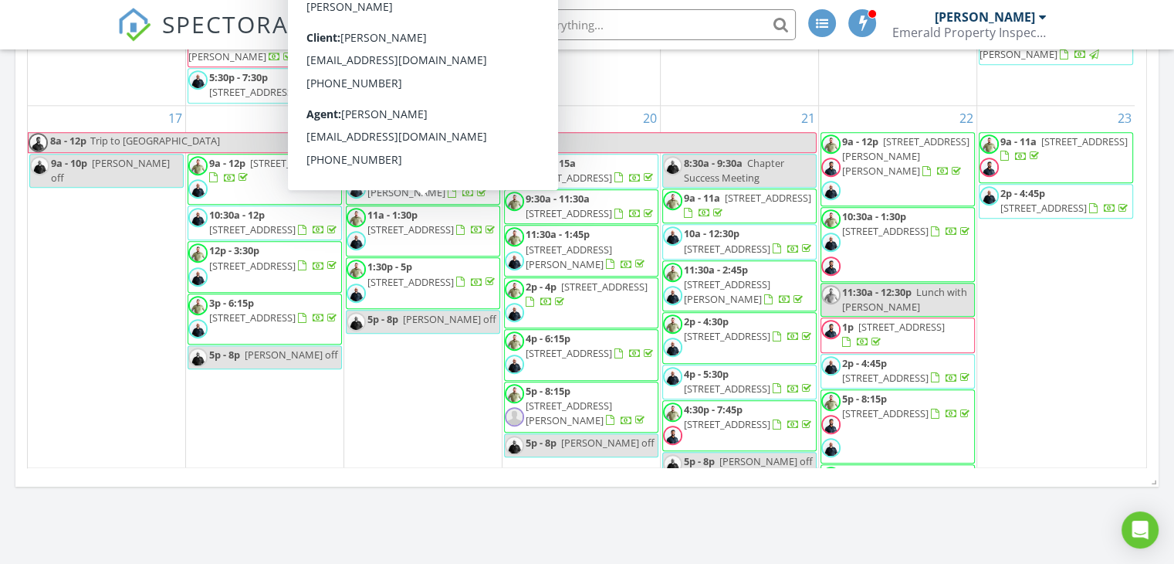
scroll to position [840, 0]
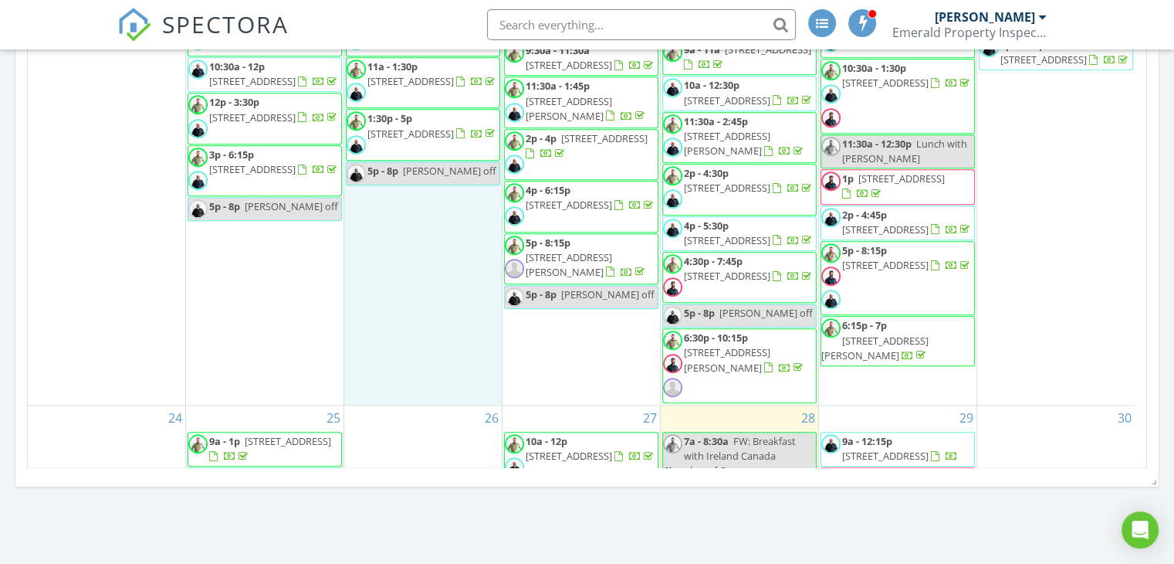
click at [454, 370] on div "19 9a - 12:30p [STREET_ADDRESS][PERSON_NAME] 11a - 1:30p [STREET_ADDRESS] 1:30p…" at bounding box center [423, 181] width 158 height 447
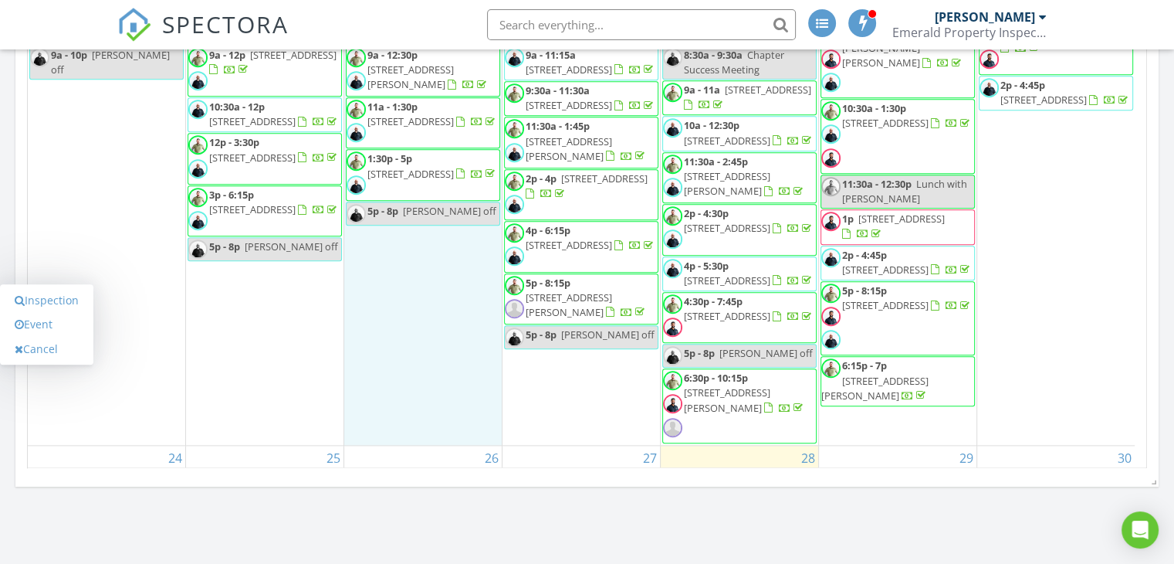
scroll to position [800, 0]
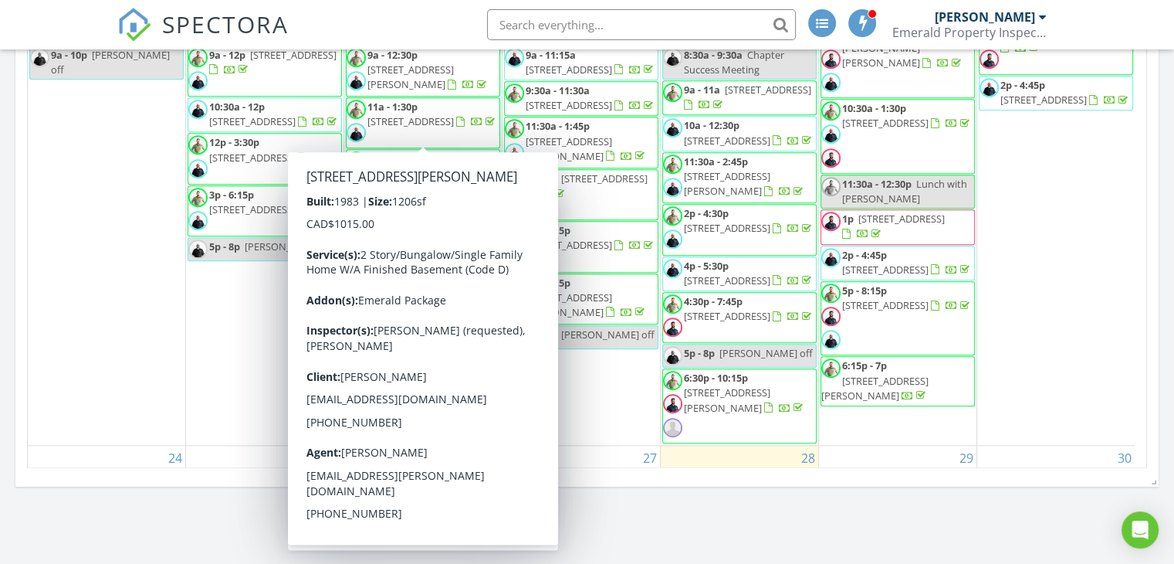
click at [422, 91] on span "[STREET_ADDRESS][PERSON_NAME]" at bounding box center [411, 77] width 86 height 29
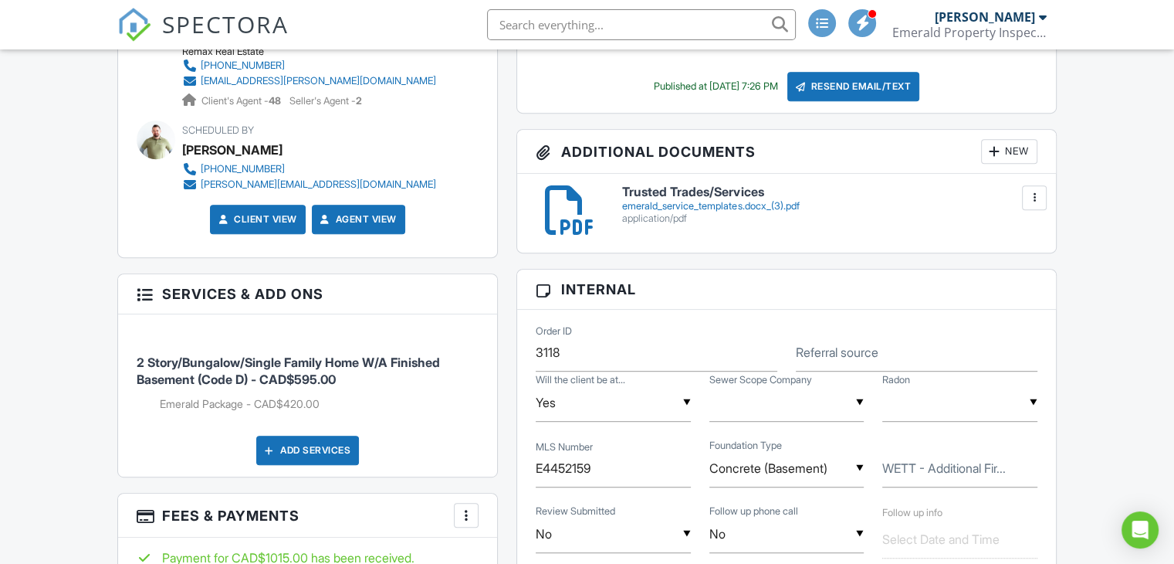
scroll to position [766, 0]
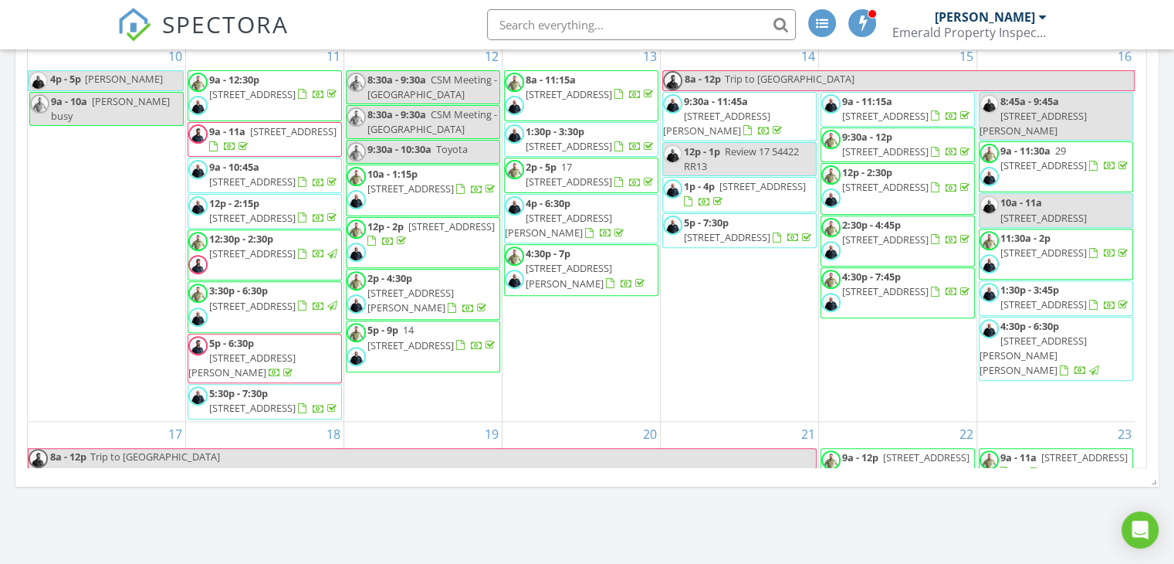
scroll to position [729, 0]
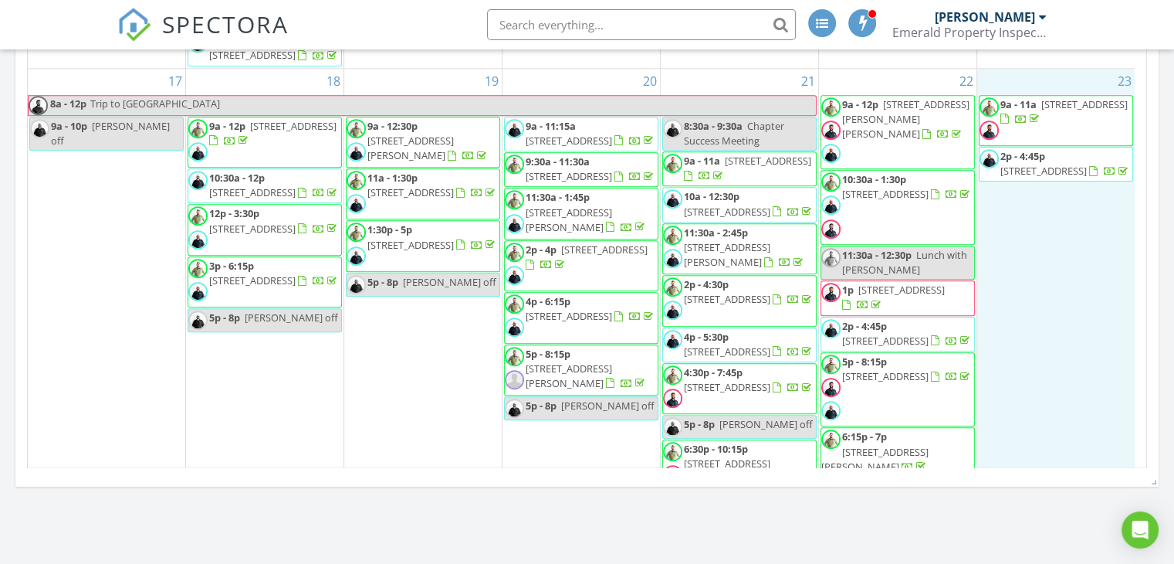
click at [1087, 377] on div "23 9a - 11a [STREET_ADDRESS] 2p - 4:45p [STREET_ADDRESS]" at bounding box center [1057, 292] width 158 height 447
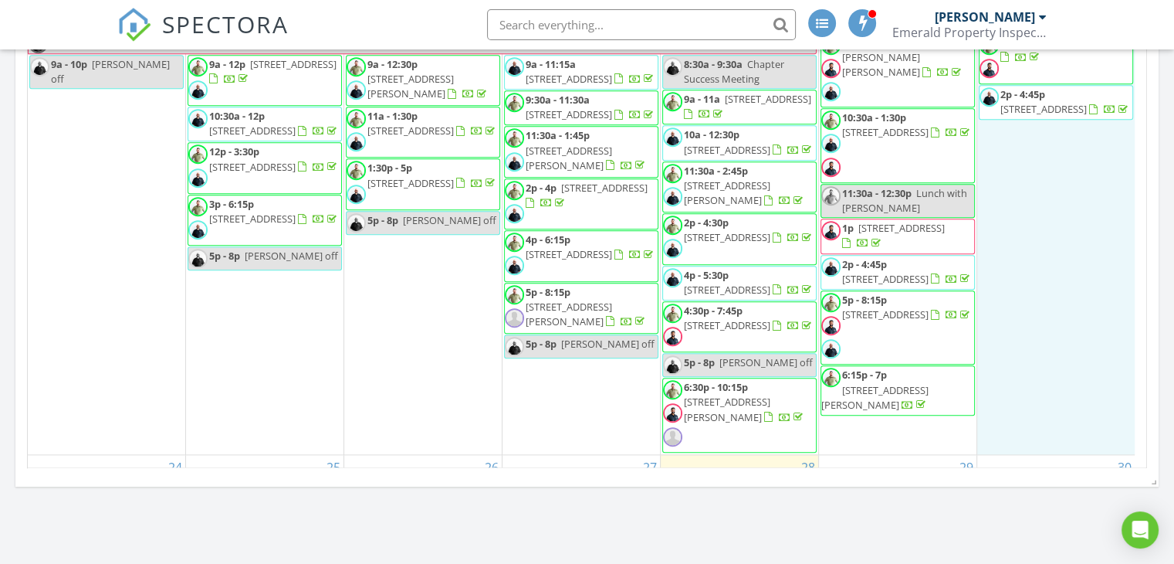
scroll to position [802, 0]
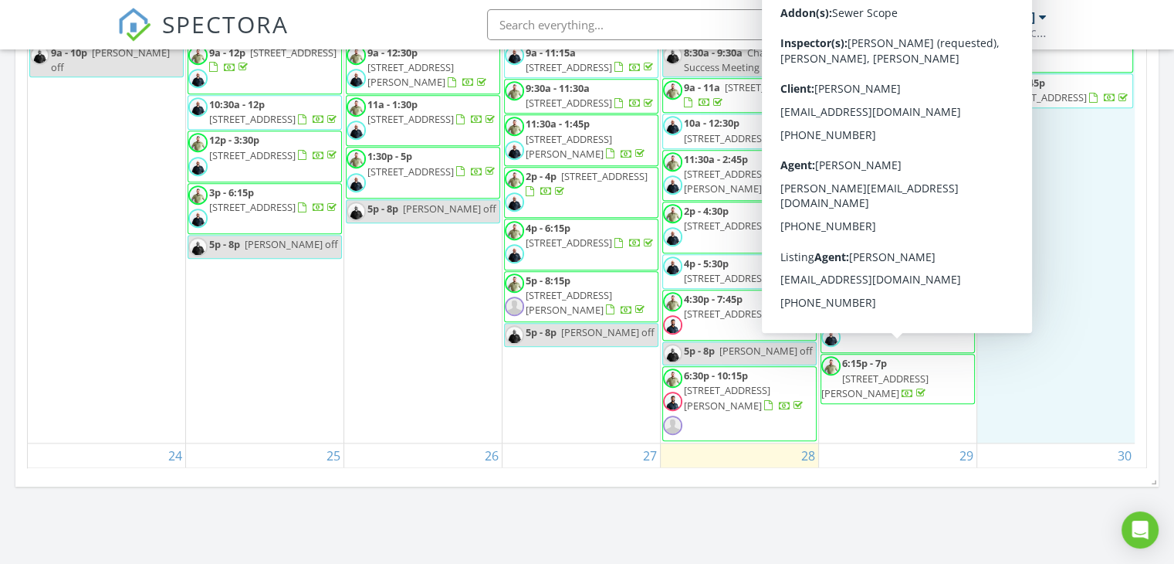
click at [398, 377] on div "19 9a - 12:30p [STREET_ADDRESS][PERSON_NAME] 11a - 1:30p [STREET_ADDRESS] 1:30p…" at bounding box center [423, 218] width 158 height 447
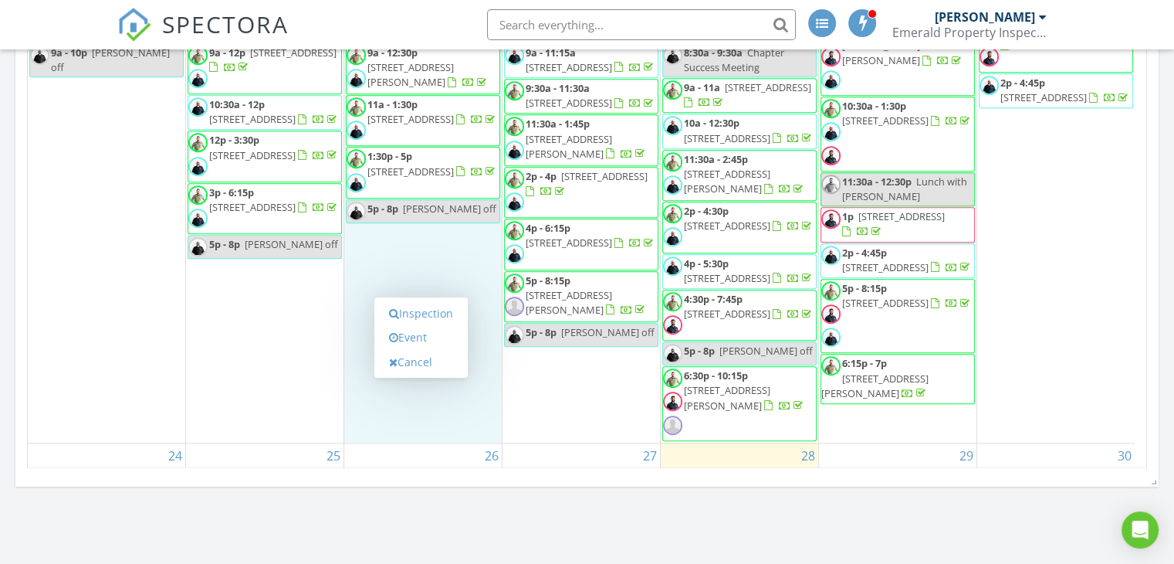
click at [300, 393] on div "18 9a - 12p 11820 13 Ave NW, Edmonton T6J 7E9 10:30a - 12p 9704 174 St NW, Edmo…" at bounding box center [265, 218] width 158 height 447
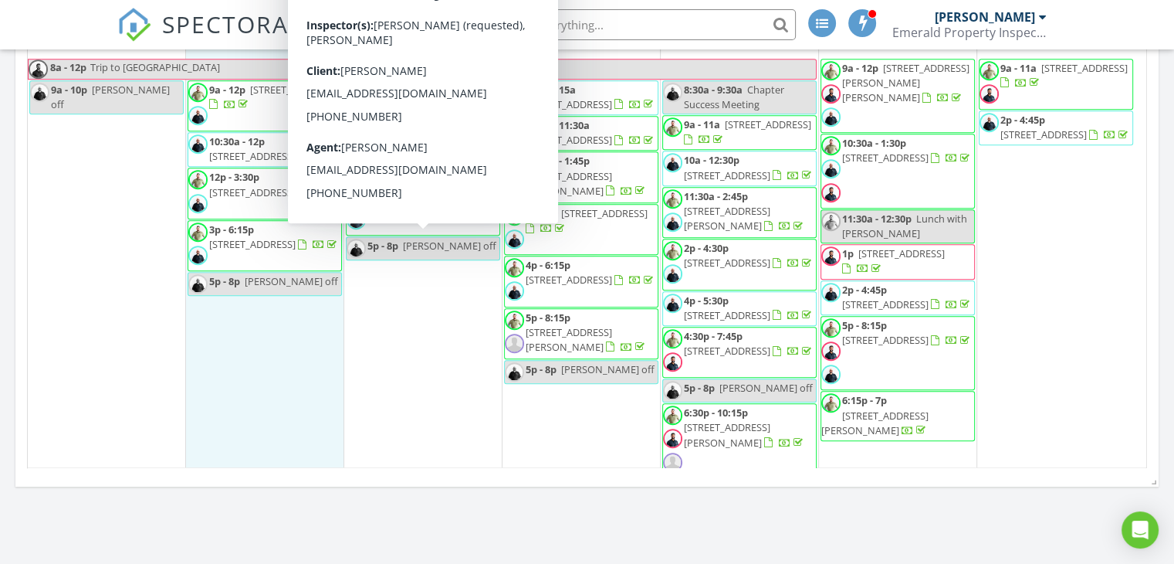
scroll to position [765, 0]
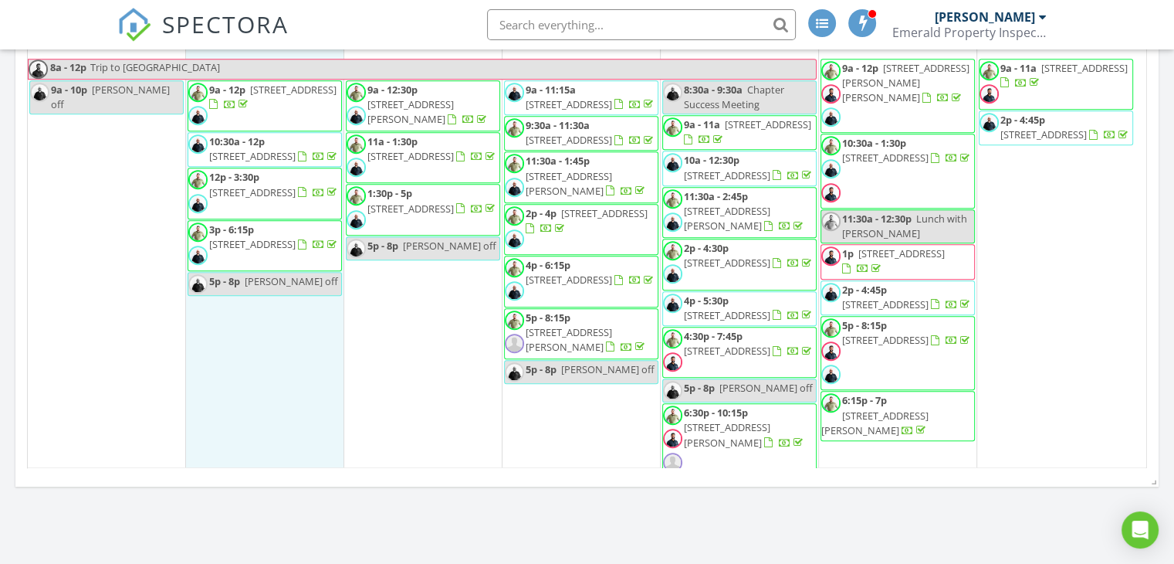
click at [434, 232] on span "1:30p - 5p 4912 31 Ave NW, Edmonton T6L 5H6" at bounding box center [423, 209] width 153 height 46
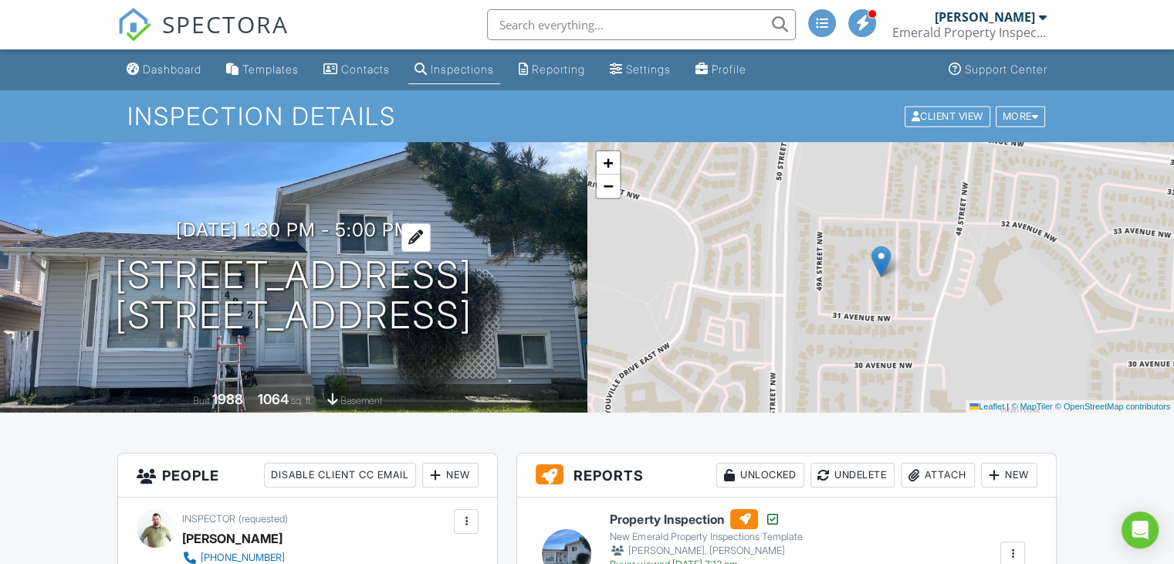
scroll to position [241, 0]
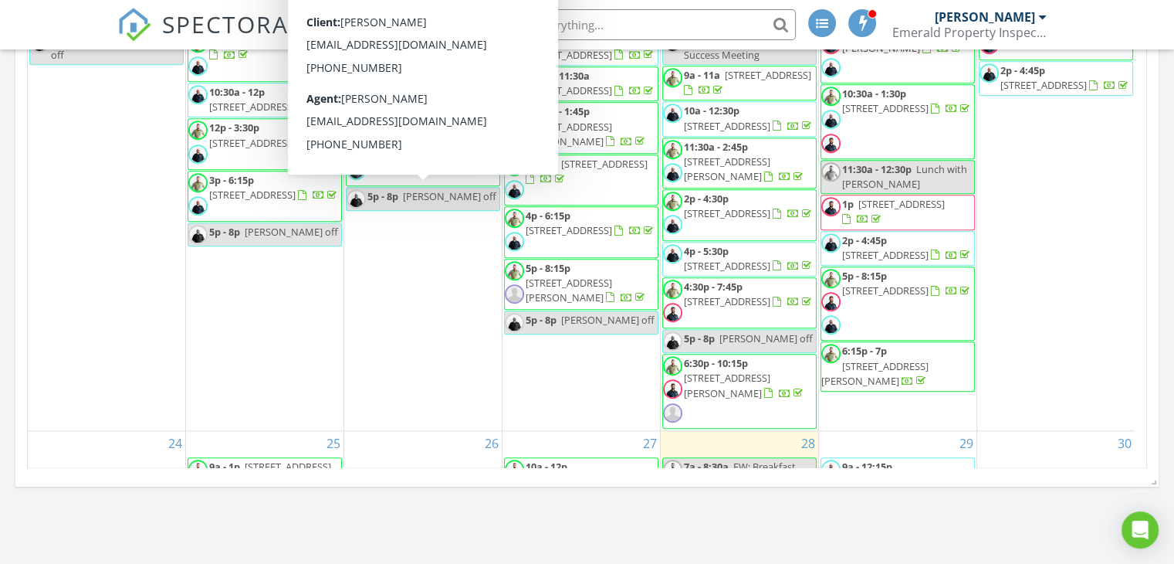
scroll to position [815, 0]
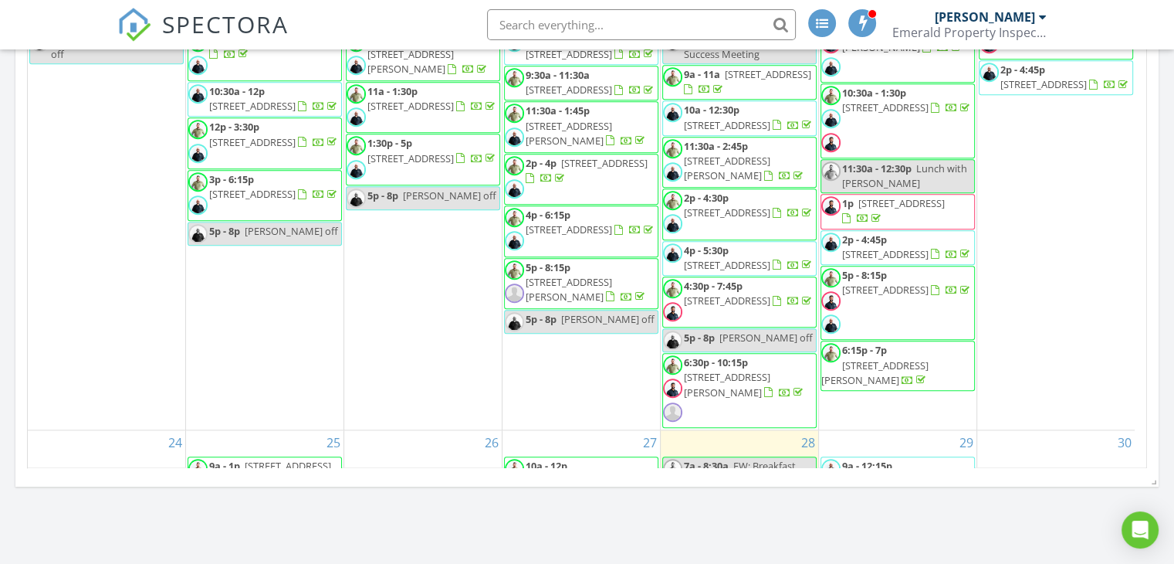
click at [453, 165] on span "[STREET_ADDRESS]" at bounding box center [411, 158] width 86 height 14
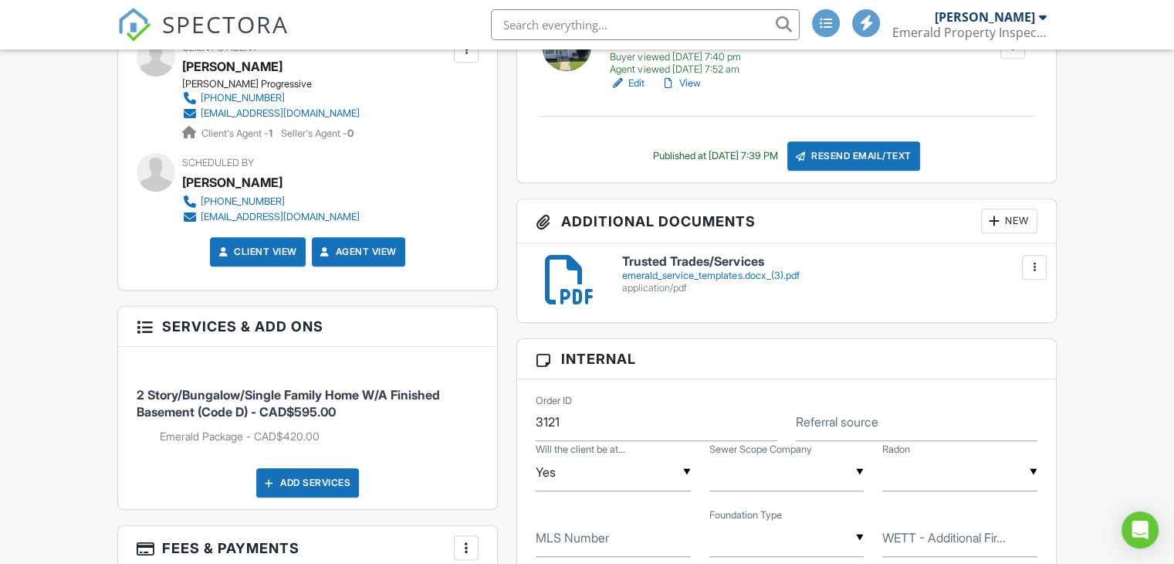
scroll to position [724, 0]
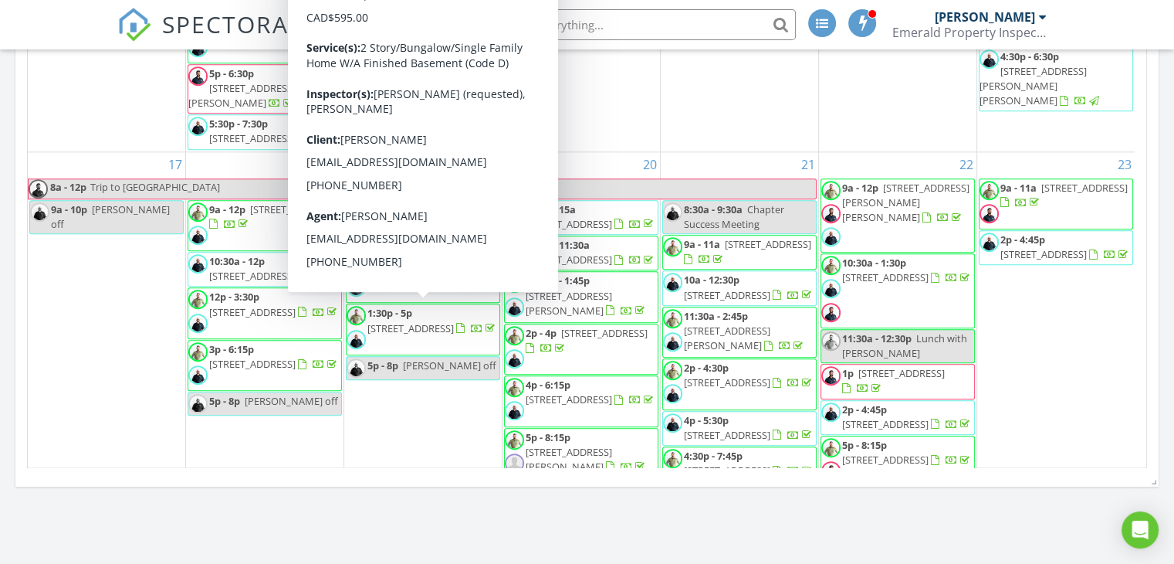
scroll to position [664, 0]
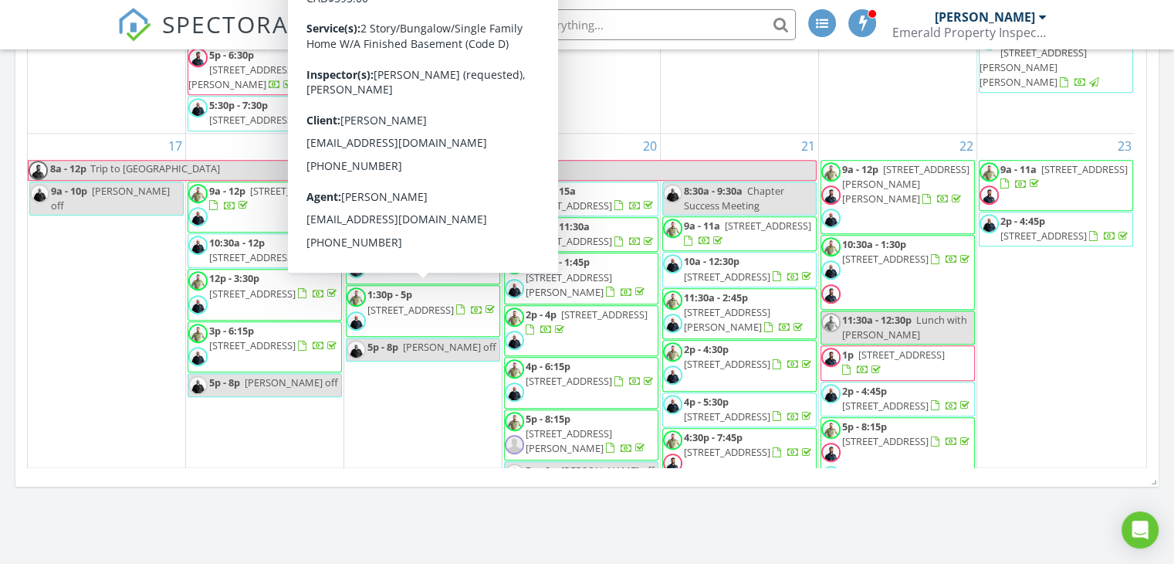
click at [414, 449] on div "19 9a - 12:30p [STREET_ADDRESS][PERSON_NAME] 11a - 1:30p [STREET_ADDRESS] 1:30p…" at bounding box center [423, 357] width 158 height 447
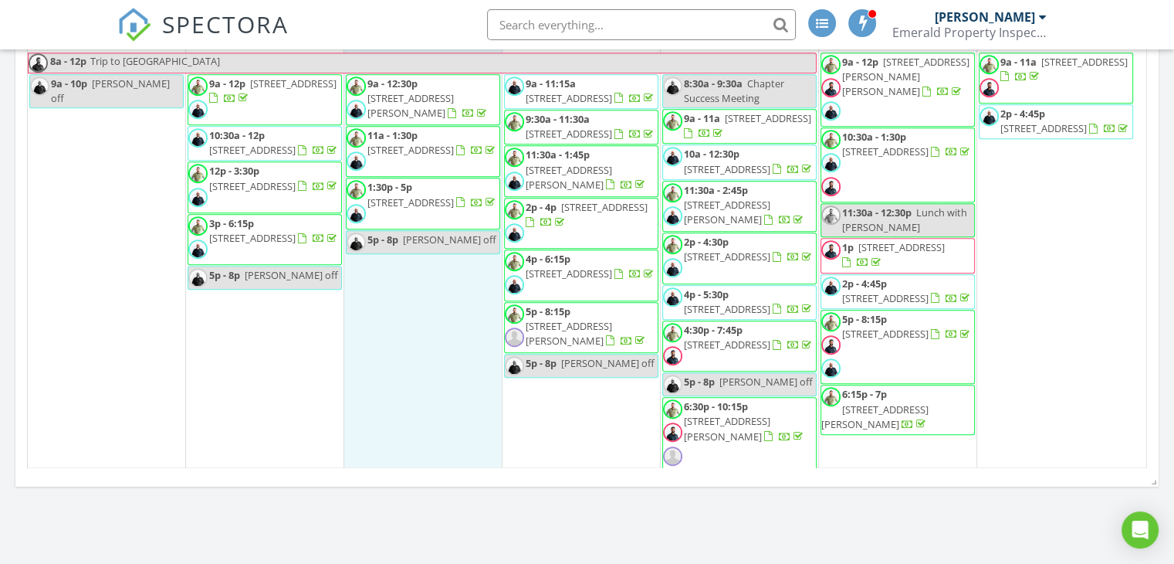
scroll to position [772, 0]
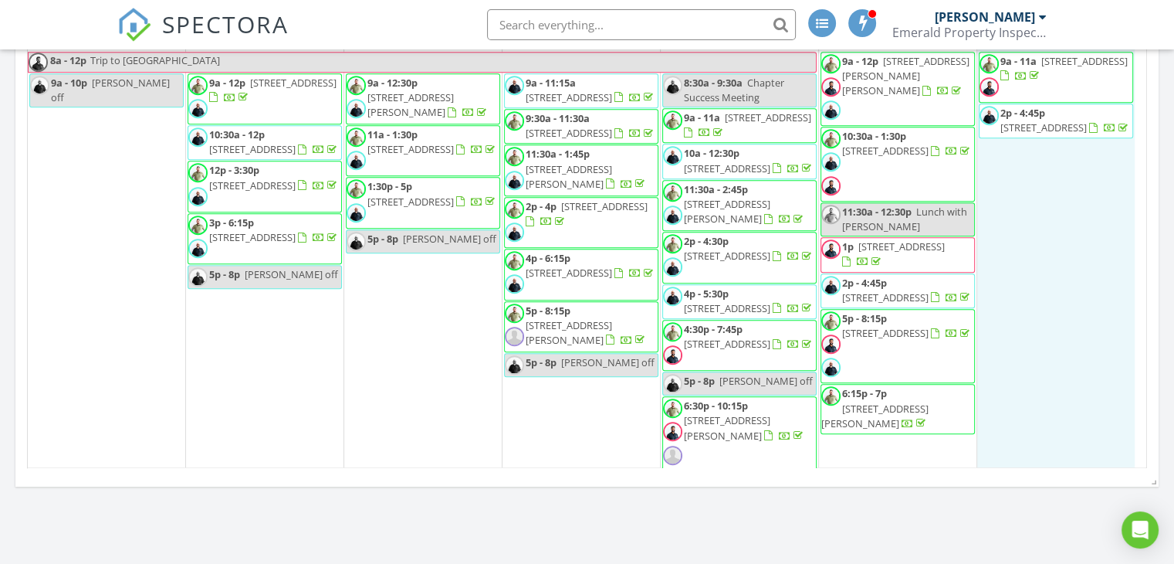
click at [1084, 359] on div "23 9a - 11a [STREET_ADDRESS] 2p - 4:45p [STREET_ADDRESS]" at bounding box center [1057, 248] width 158 height 447
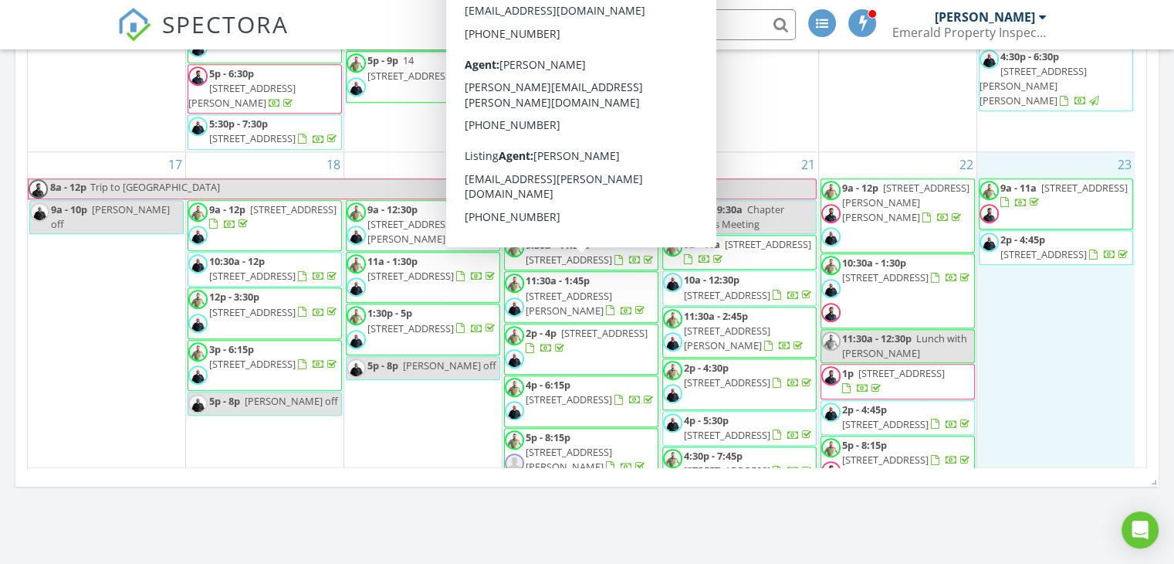
scroll to position [651, 0]
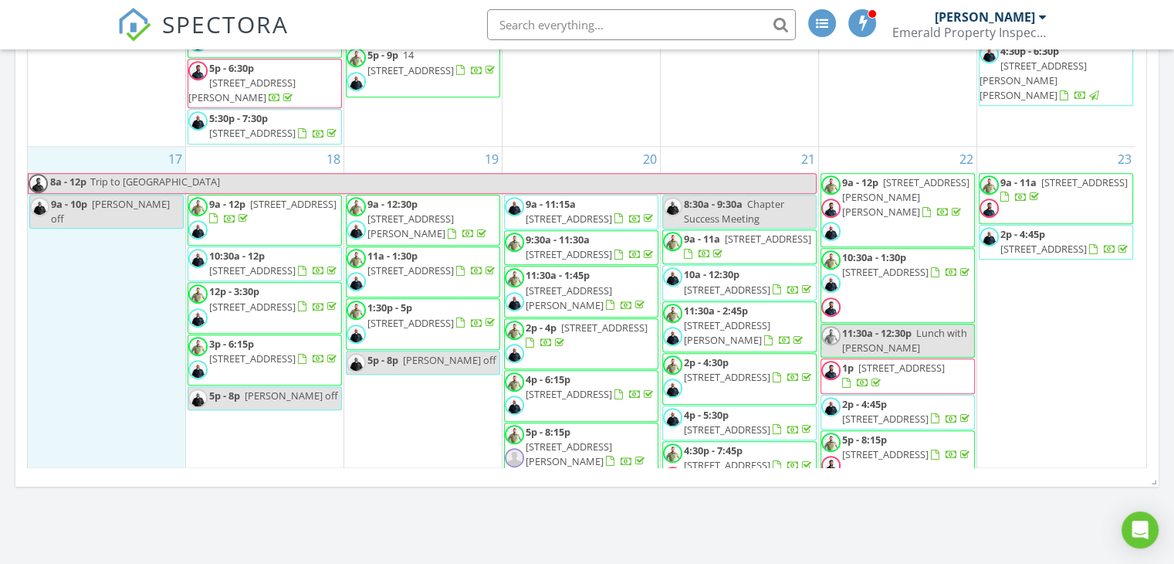
click at [75, 401] on div "17 8a - 12p Trip to Kelowna 9a - 10p Ryan off" at bounding box center [107, 370] width 158 height 447
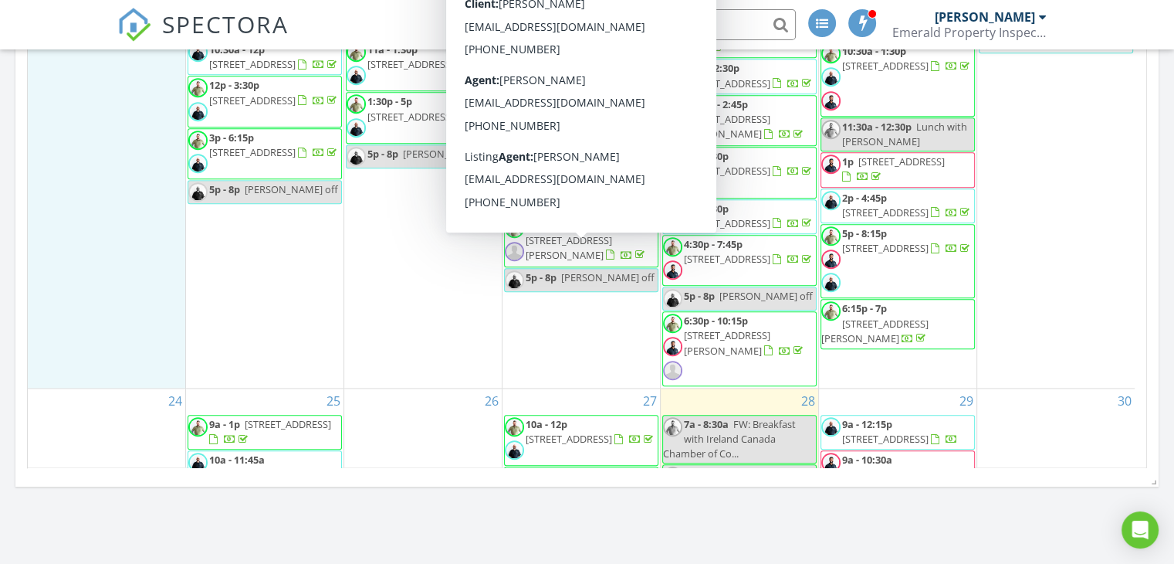
scroll to position [858, 0]
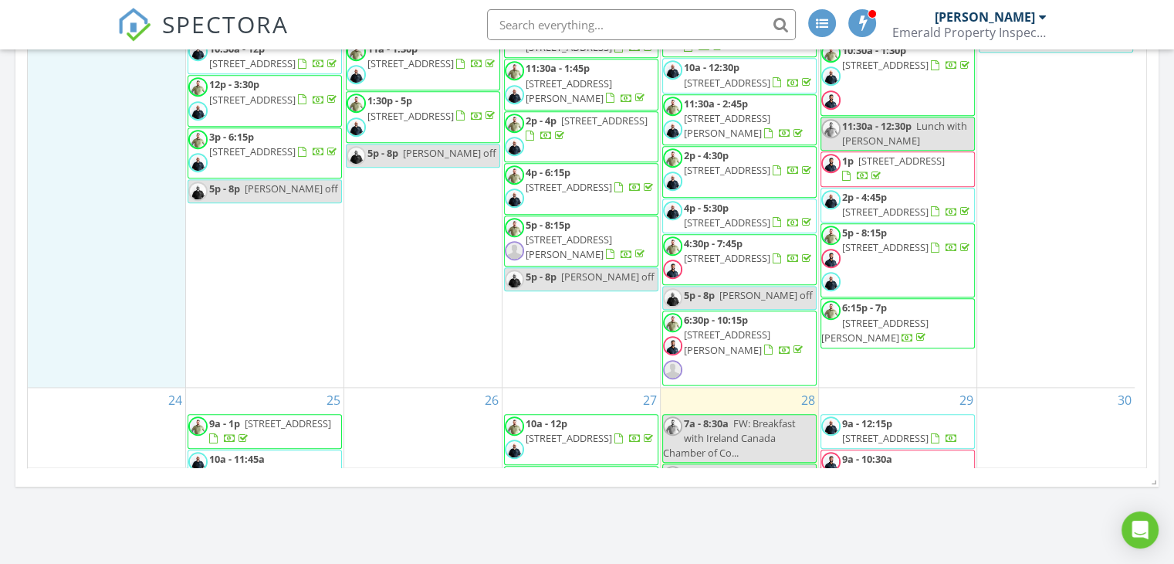
click at [612, 194] on span "74 Ambleside Way, Sherwood Park T8H 1A5" at bounding box center [569, 187] width 86 height 14
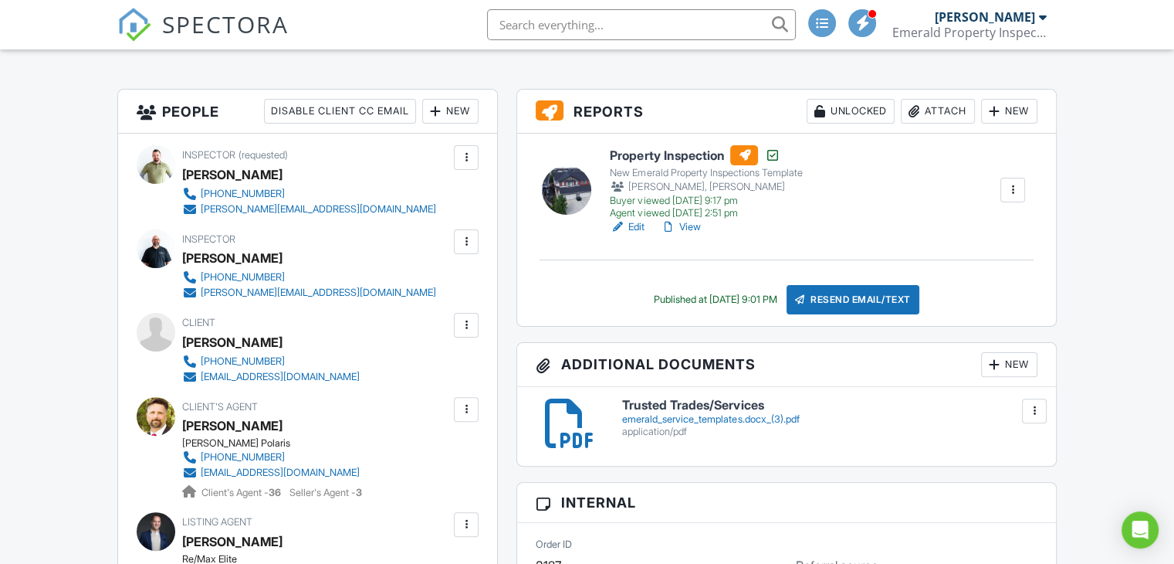
scroll to position [364, 0]
click at [689, 222] on link "View" at bounding box center [680, 226] width 40 height 15
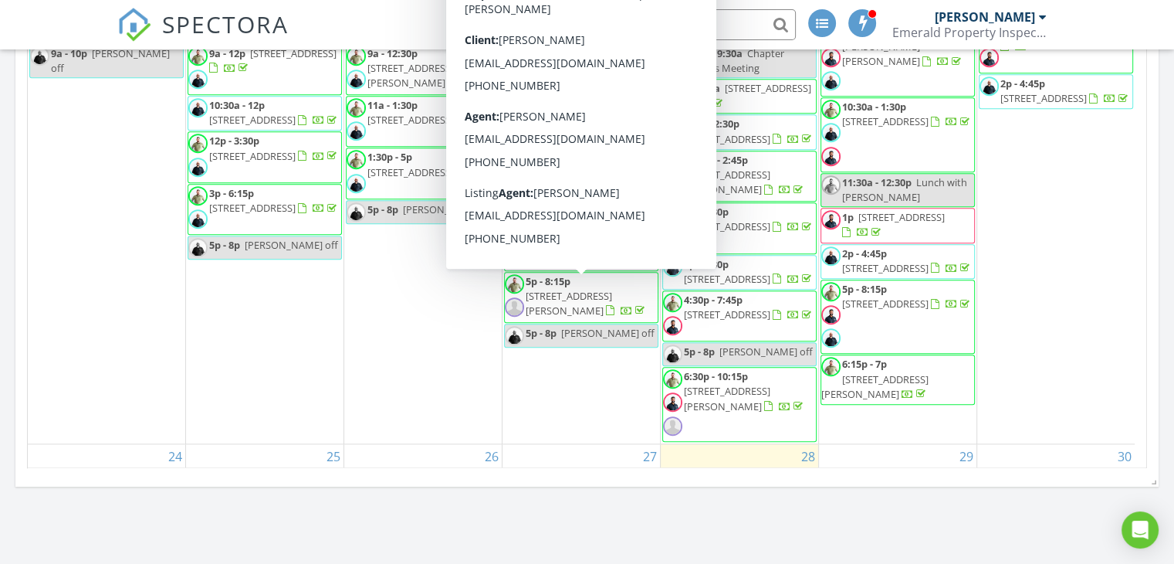
scroll to position [824, 0]
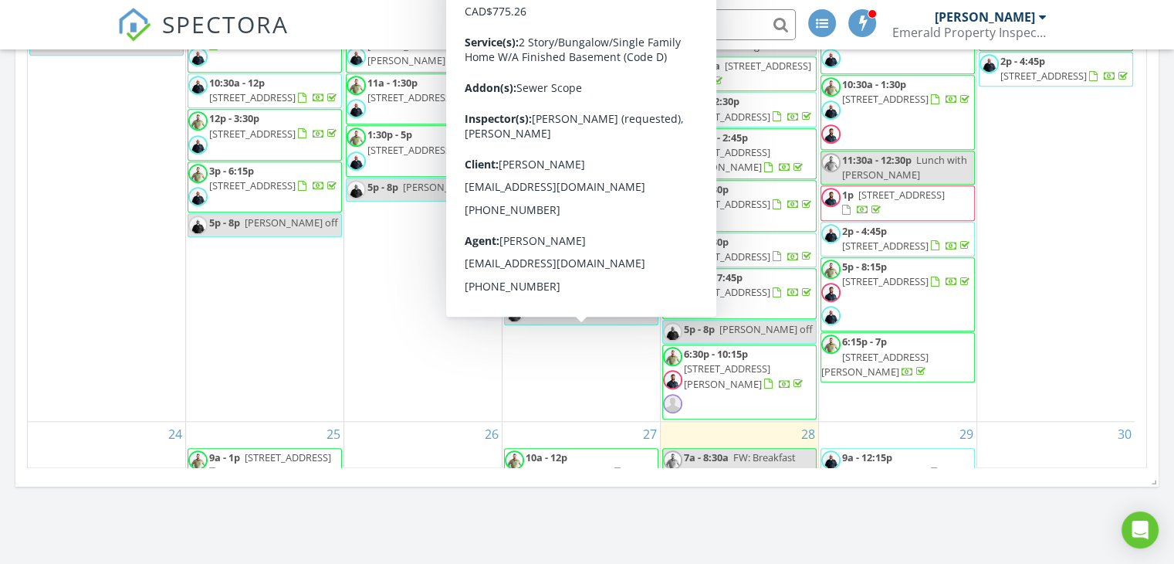
click at [426, 415] on div "19 9a - 12:30p 20 Ash Crescent, St. Albert T8N 3J3 11a - 1:30p 21248 96 Ave NW,…" at bounding box center [423, 197] width 158 height 447
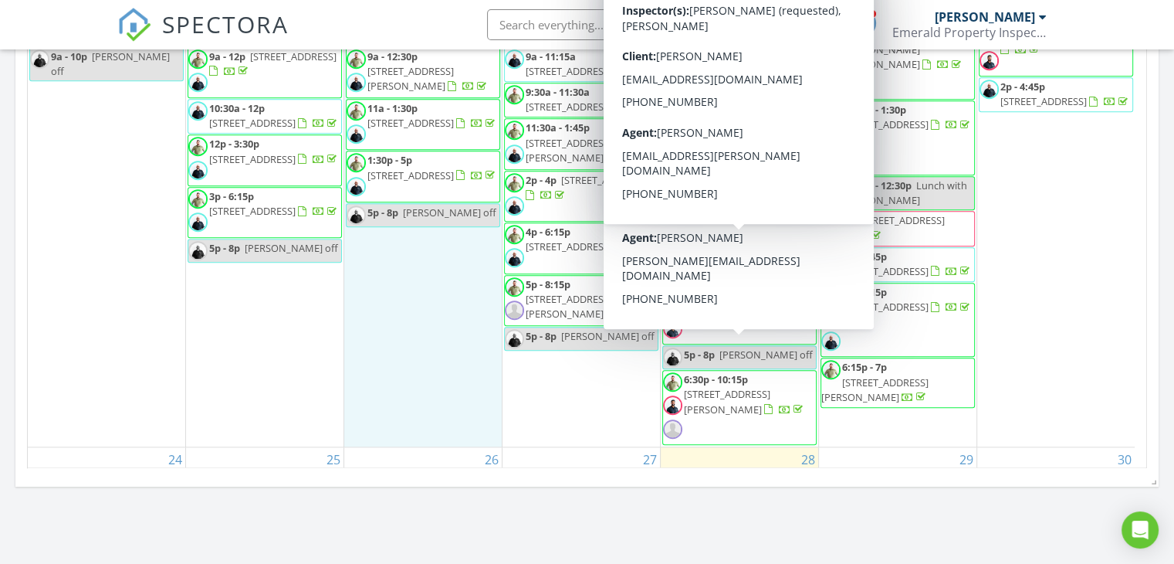
scroll to position [799, 0]
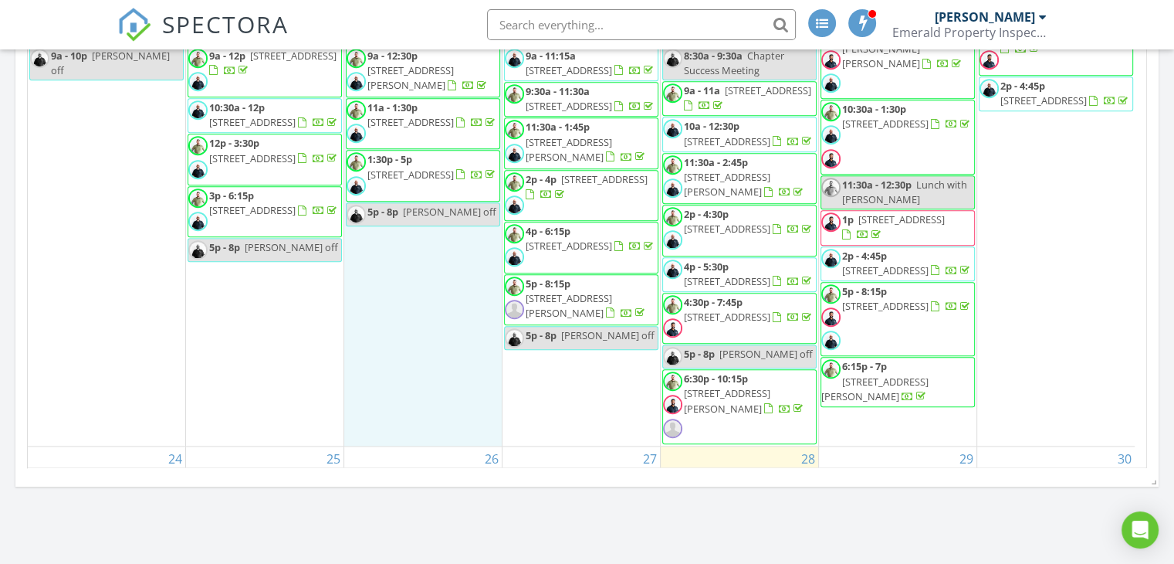
click at [751, 198] on span "[STREET_ADDRESS][PERSON_NAME]" at bounding box center [727, 184] width 86 height 29
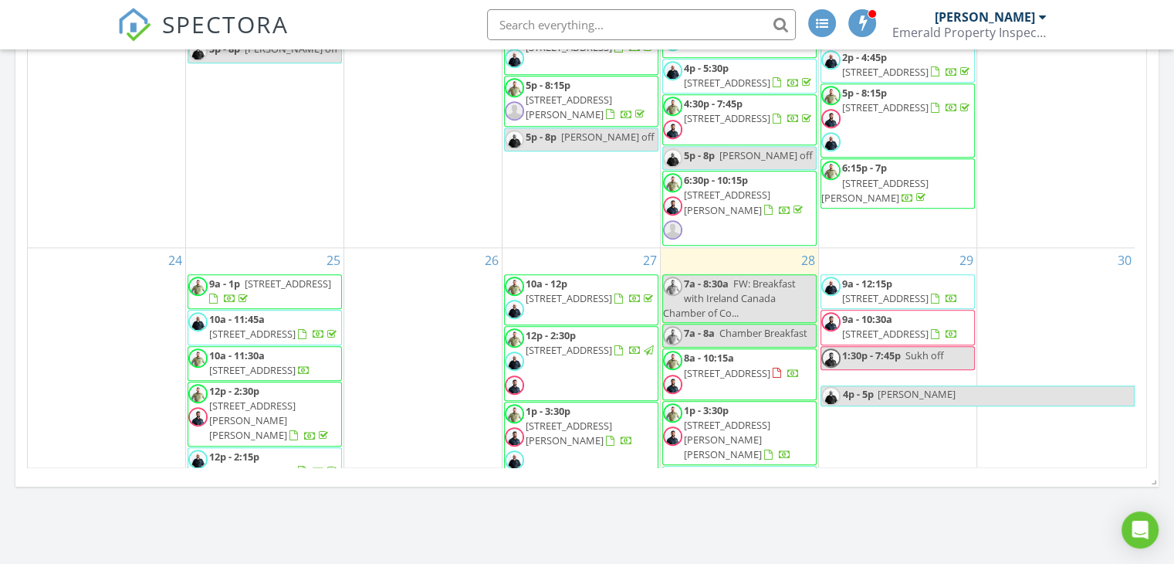
scroll to position [999, 0]
click at [439, 337] on div "26" at bounding box center [423, 416] width 158 height 340
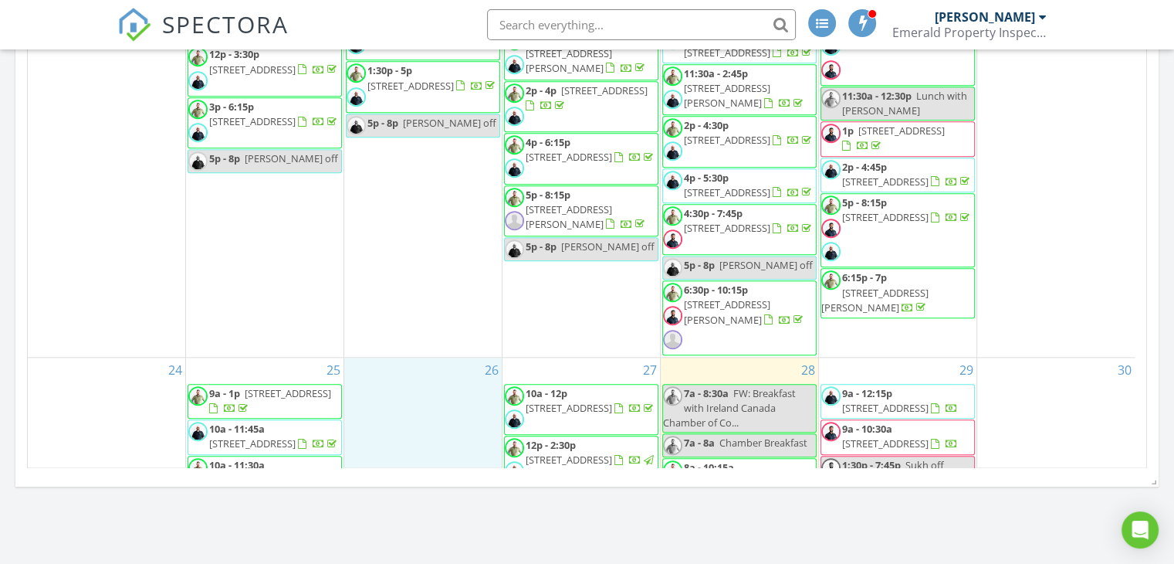
scroll to position [888, 0]
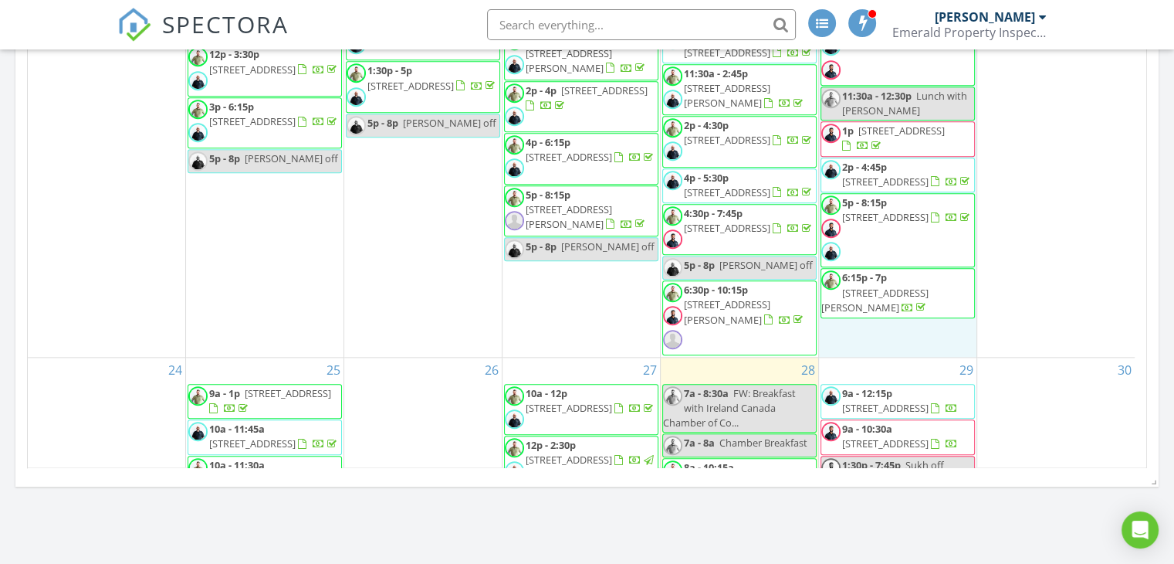
click at [883, 357] on div "22 9a - 12p 15 Overton Pl, St. Albert T8N 6W9 10:30a - 1:30p 145 52510 Range Rd…" at bounding box center [898, 133] width 158 height 447
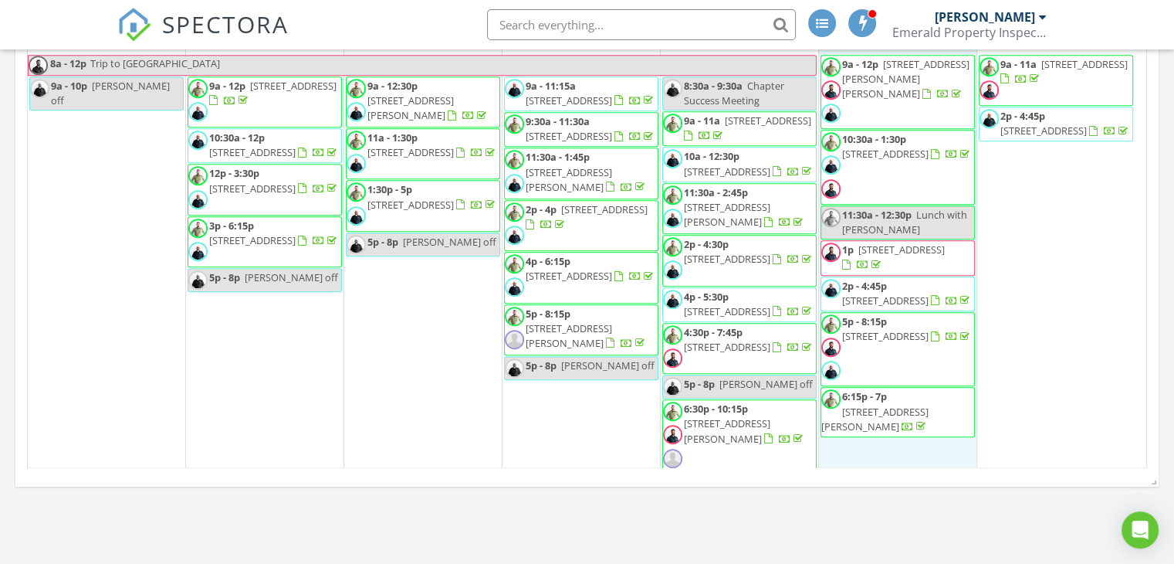
scroll to position [771, 0]
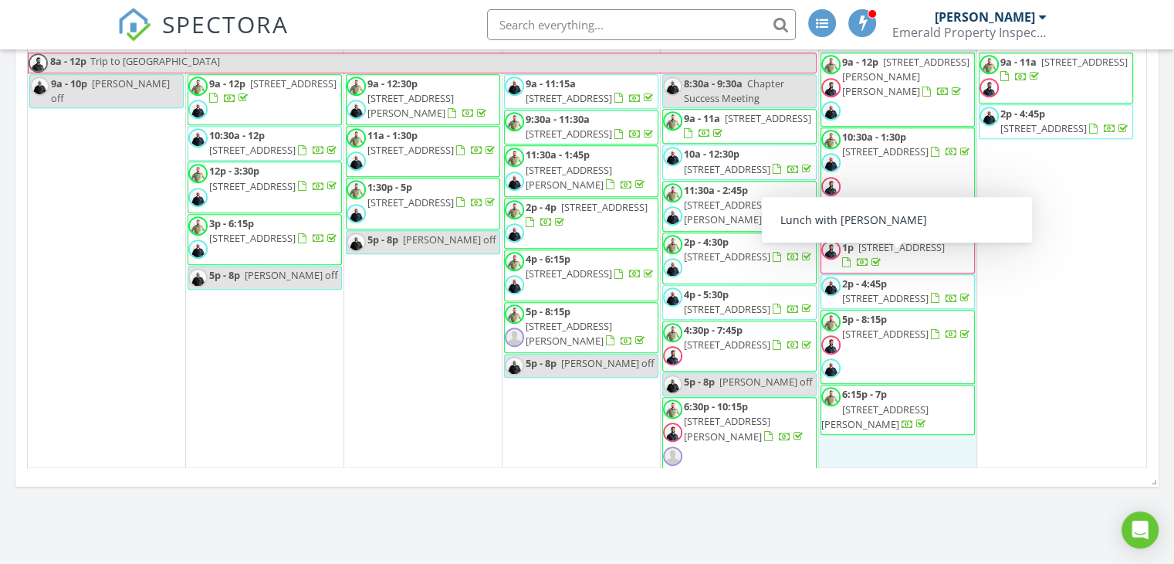
click at [920, 158] on span "145 52510 Range Rd 213 T8G 2E6" at bounding box center [885, 151] width 86 height 14
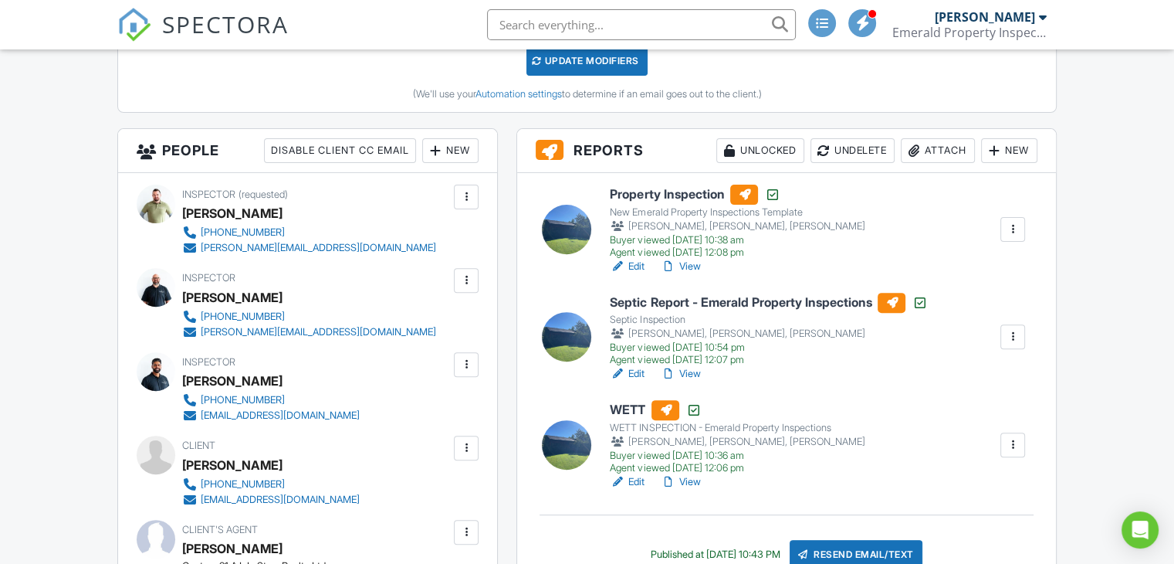
scroll to position [487, 0]
click at [466, 184] on div at bounding box center [466, 196] width 25 height 25
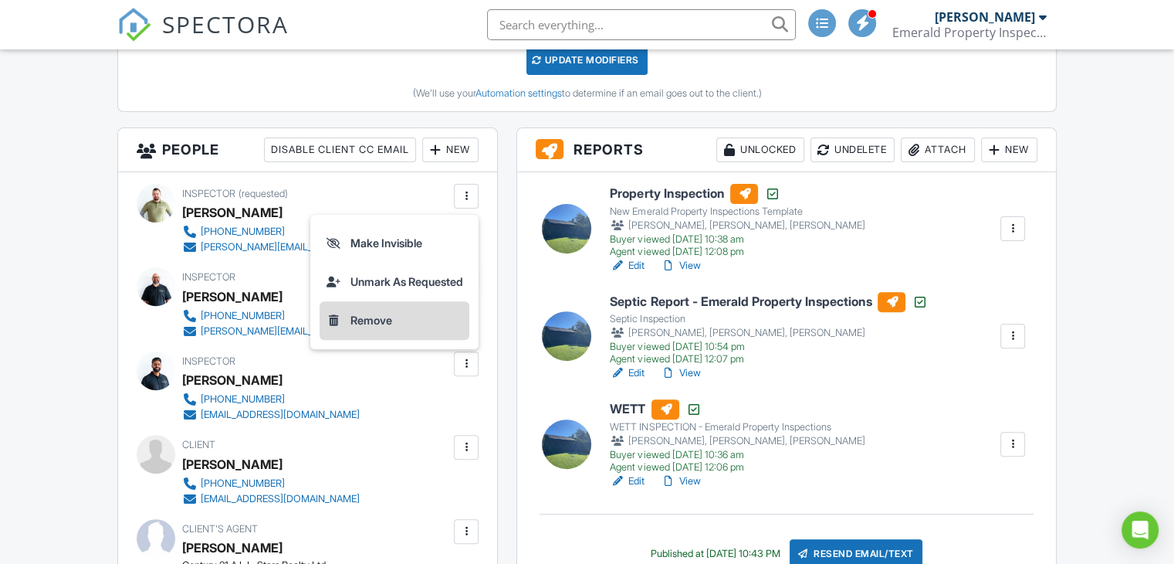
click at [413, 319] on li "Remove" at bounding box center [395, 320] width 150 height 39
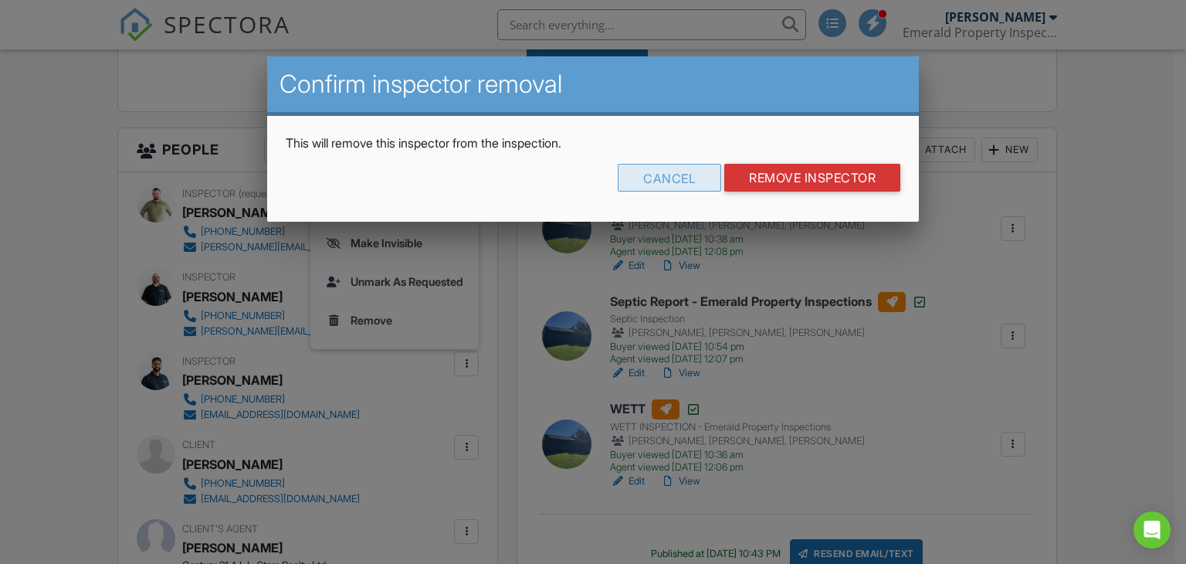
click at [690, 171] on div "Cancel" at bounding box center [669, 178] width 103 height 28
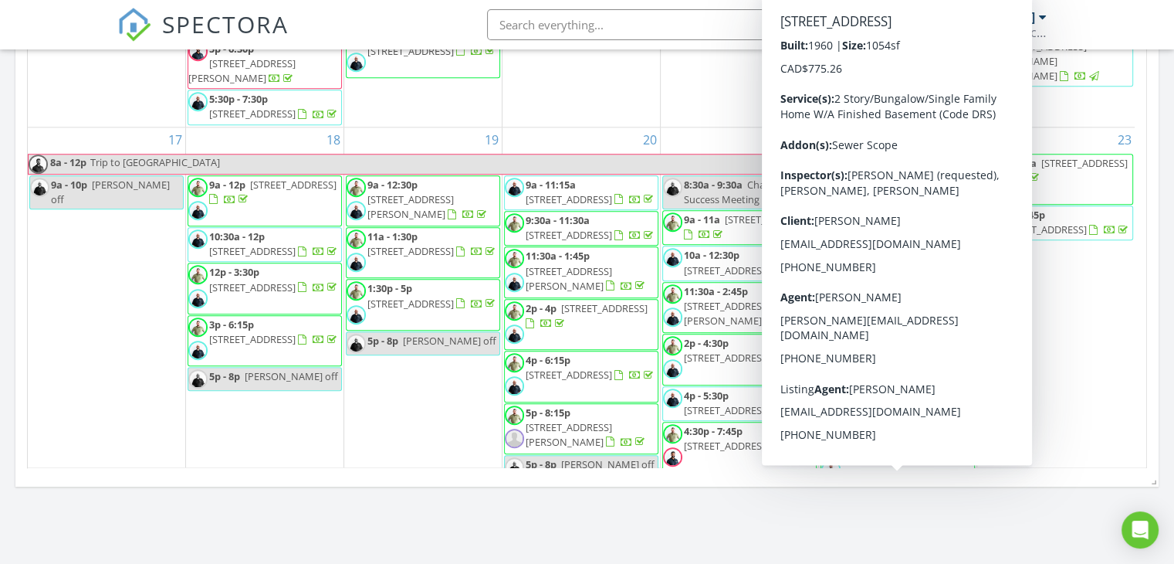
scroll to position [904, 0]
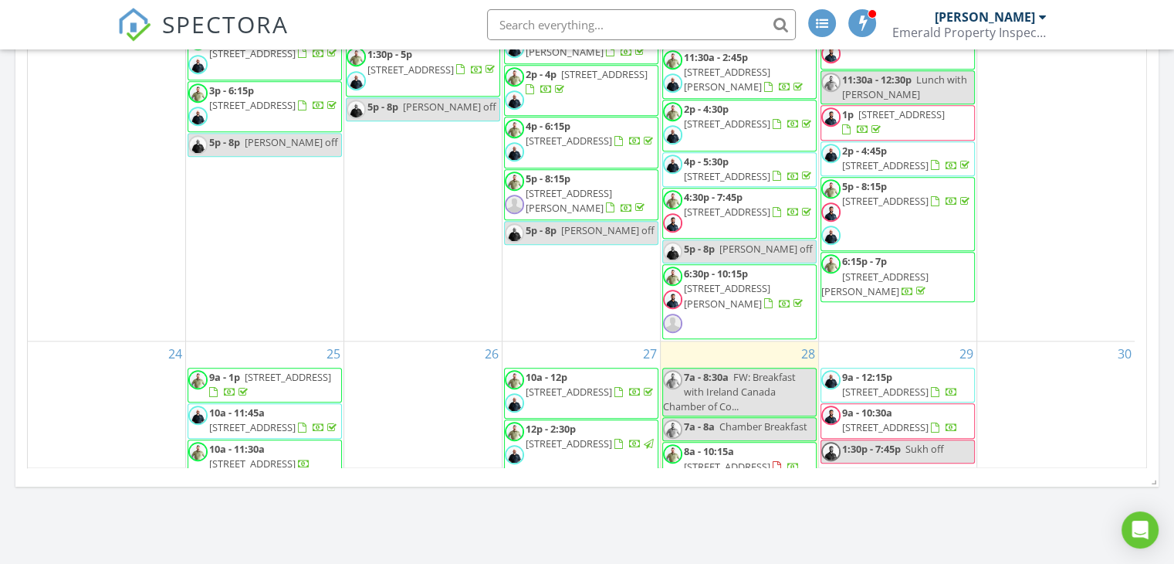
drag, startPoint x: 900, startPoint y: 327, endPoint x: 914, endPoint y: 254, distance: 74.1
click at [914, 208] on span "[STREET_ADDRESS]" at bounding box center [885, 201] width 86 height 14
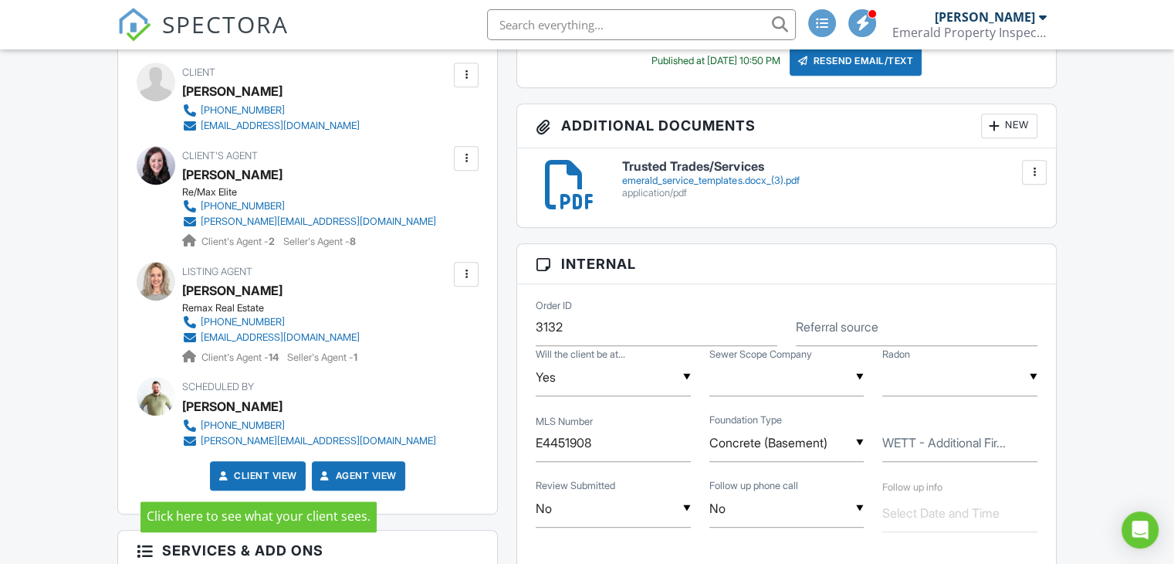
scroll to position [695, 0]
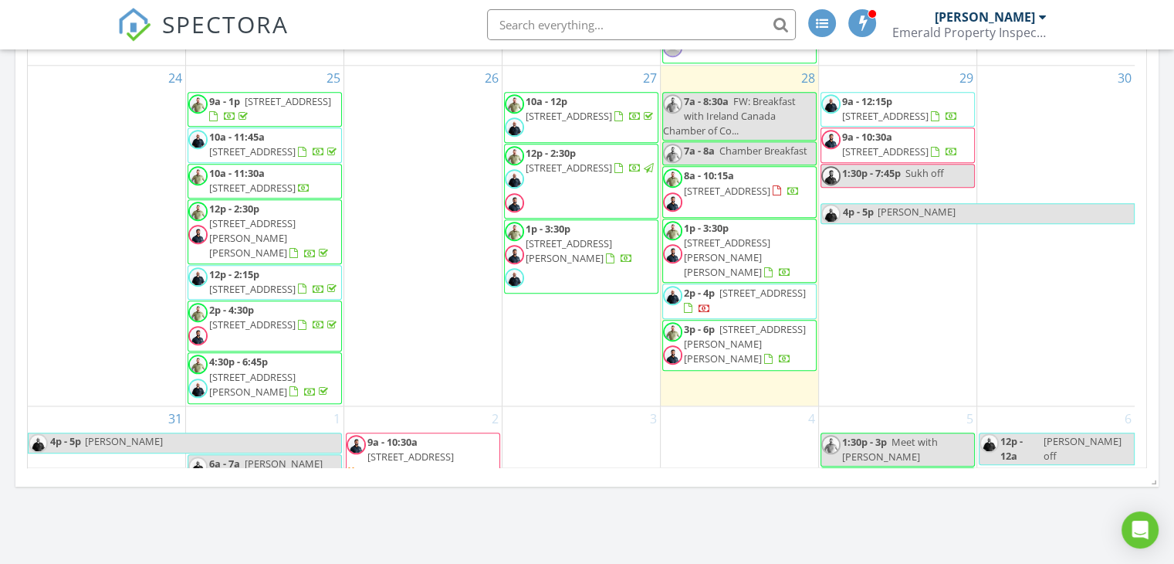
scroll to position [1291, 0]
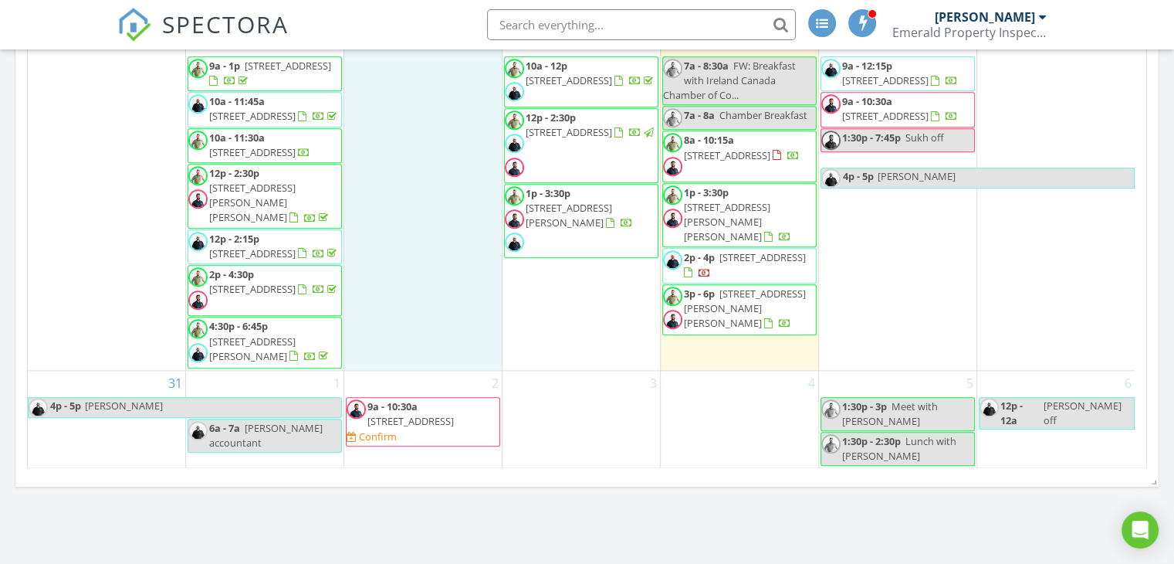
click at [402, 140] on div "26" at bounding box center [423, 200] width 158 height 340
click at [133, 208] on div "24" at bounding box center [107, 200] width 158 height 340
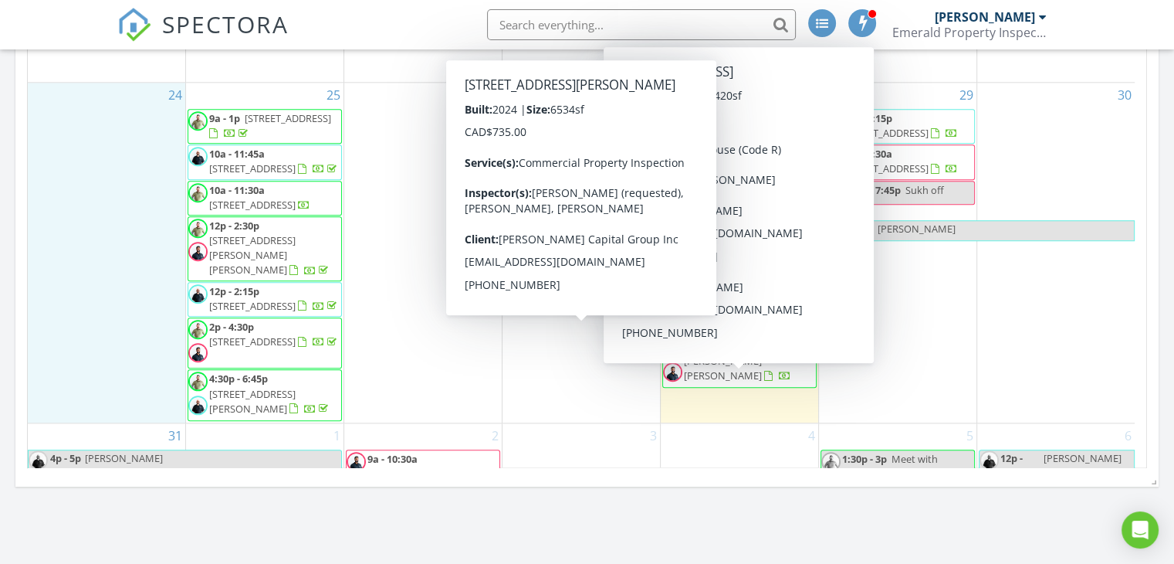
scroll to position [1164, 0]
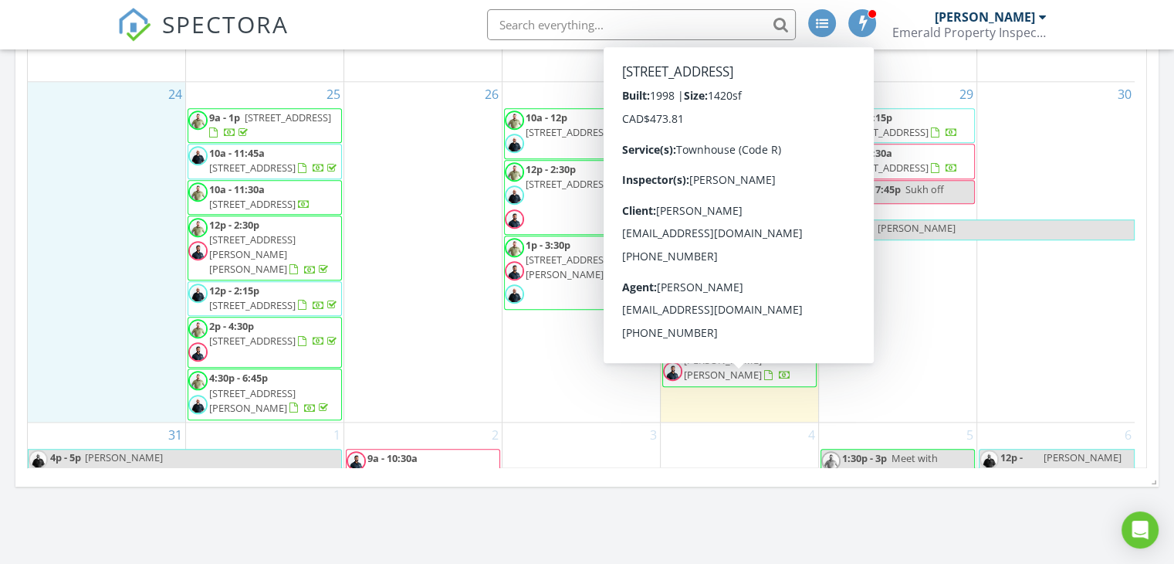
click at [942, 391] on div "29 9a - 12:15p 10311 87a St, Morinville T8R 1C4 9a - 10:30a 9940 112 St NW 504,…" at bounding box center [898, 252] width 158 height 340
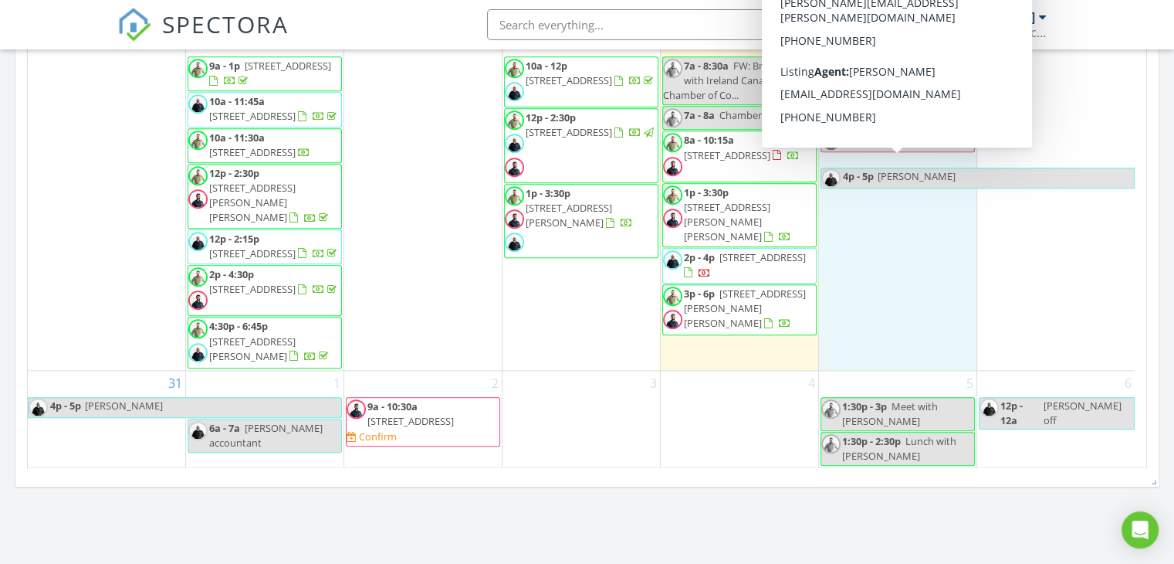
scroll to position [1216, 0]
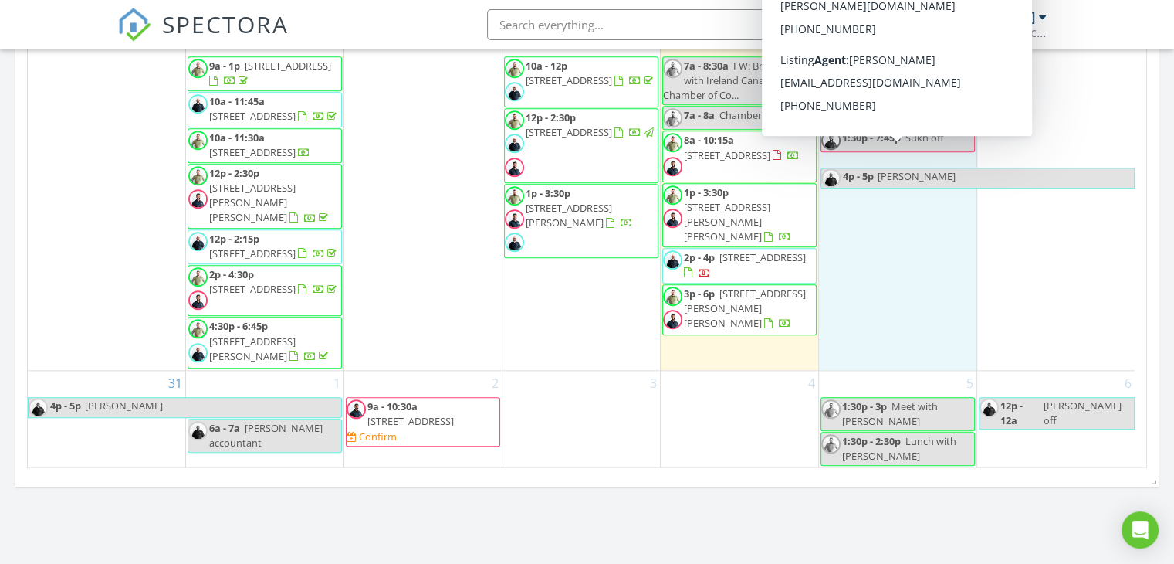
click at [905, 87] on span "[STREET_ADDRESS]" at bounding box center [885, 80] width 86 height 14
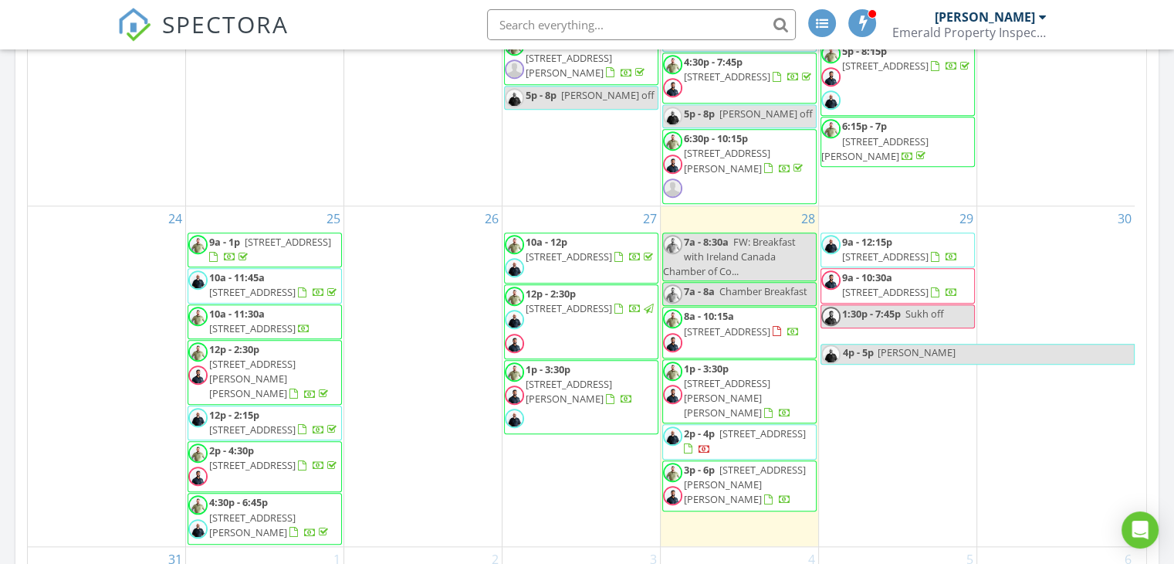
scroll to position [1639, 0]
